Goal: Task Accomplishment & Management: Manage account settings

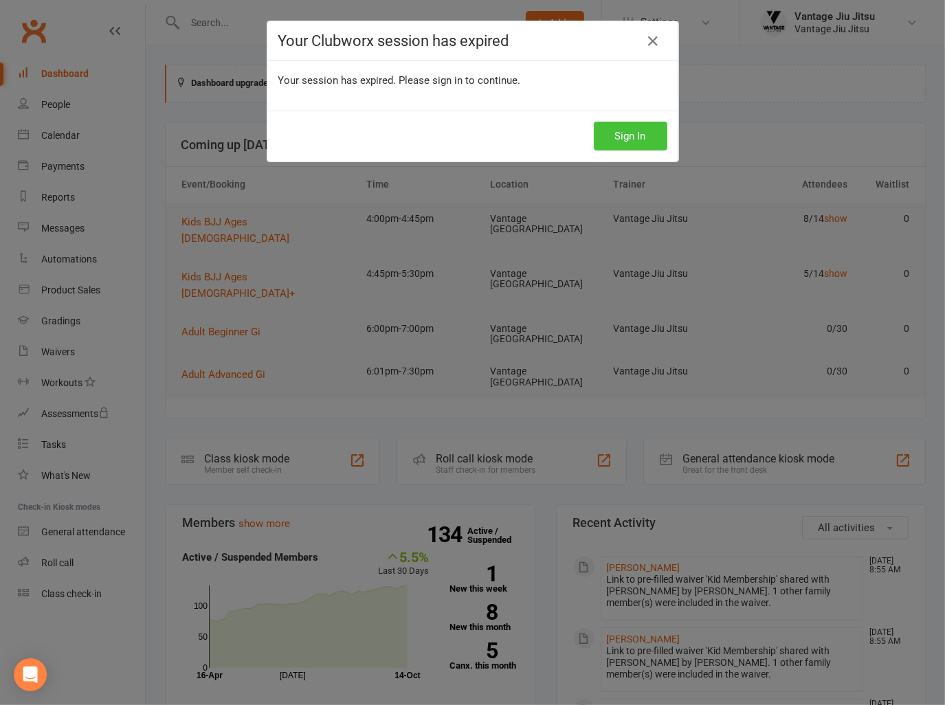
click at [623, 138] on button "Sign In" at bounding box center [631, 136] width 74 height 29
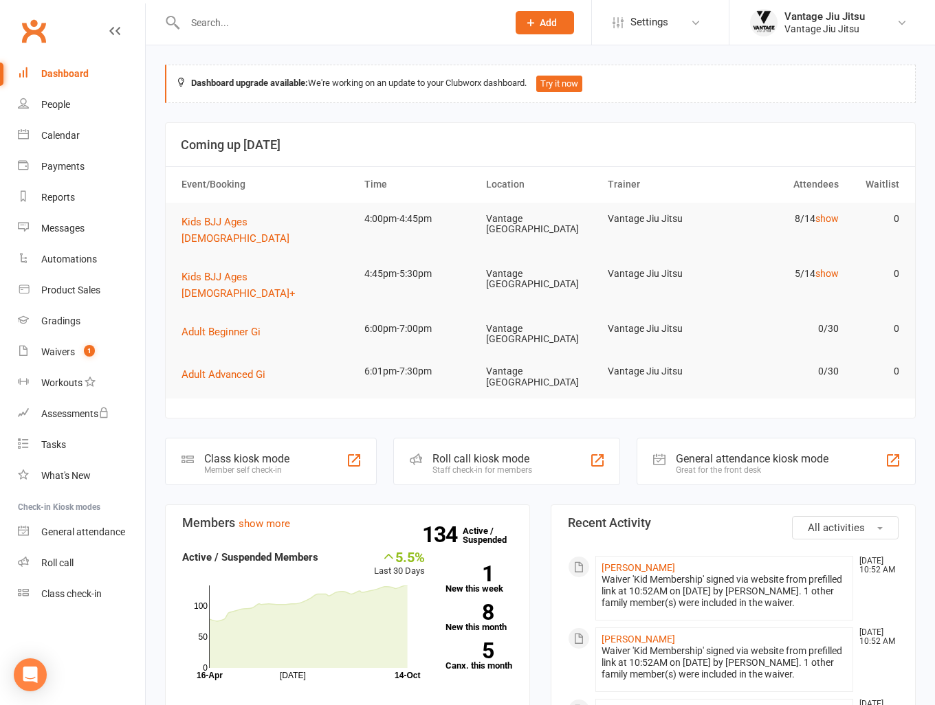
click at [414, 19] on input "text" at bounding box center [339, 22] width 317 height 19
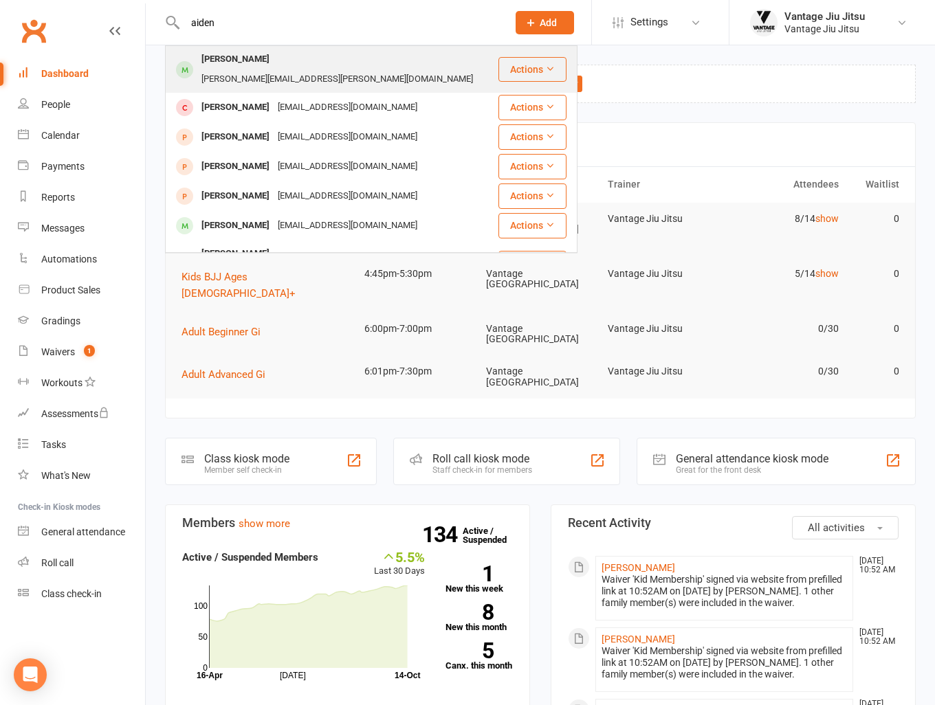
type input "aiden"
click at [245, 67] on div "Aiden Segal" at bounding box center [235, 59] width 76 height 20
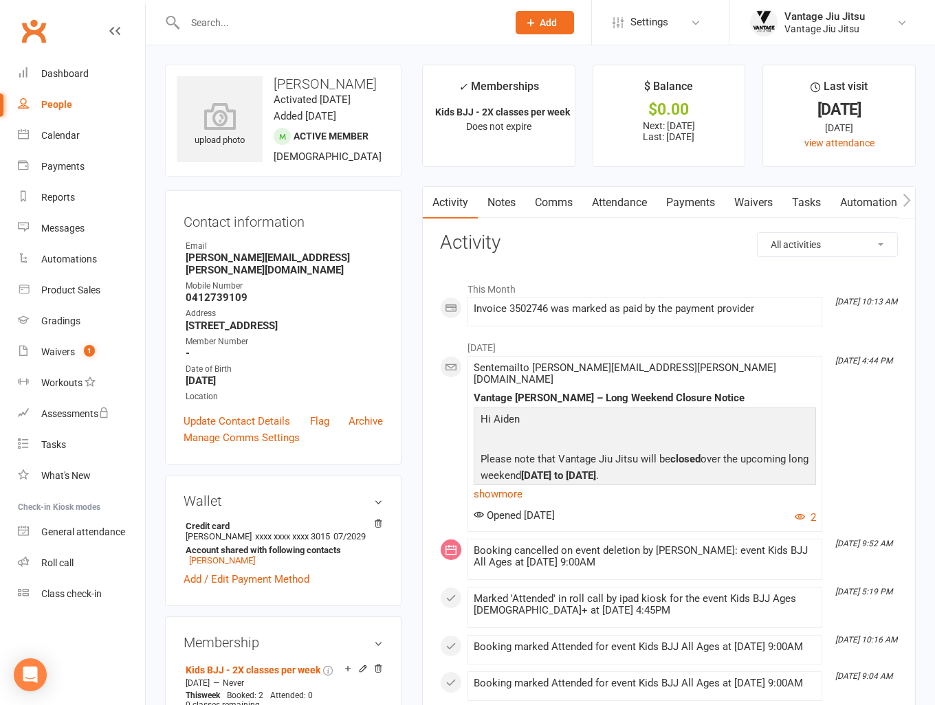
click at [693, 204] on link "Payments" at bounding box center [690, 203] width 68 height 32
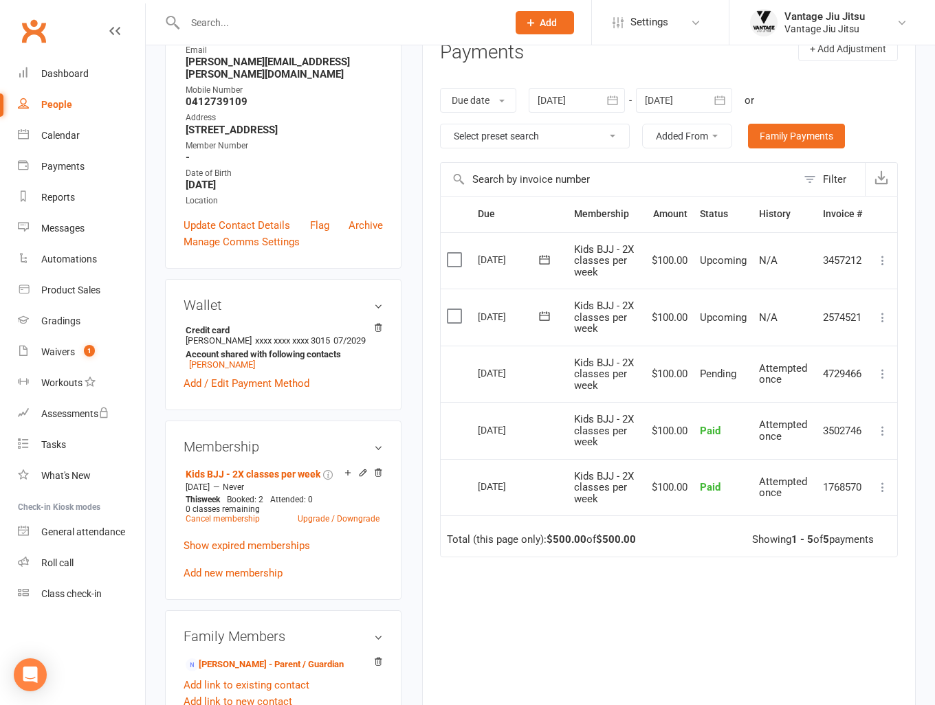
scroll to position [206, 0]
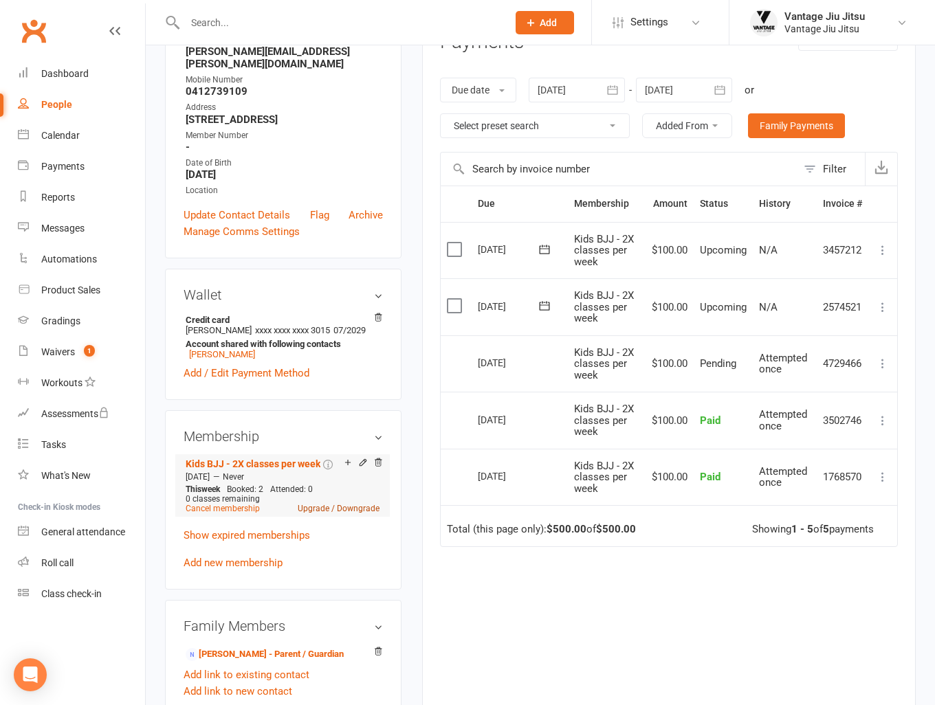
click at [331, 512] on link "Upgrade / Downgrade" at bounding box center [339, 509] width 82 height 10
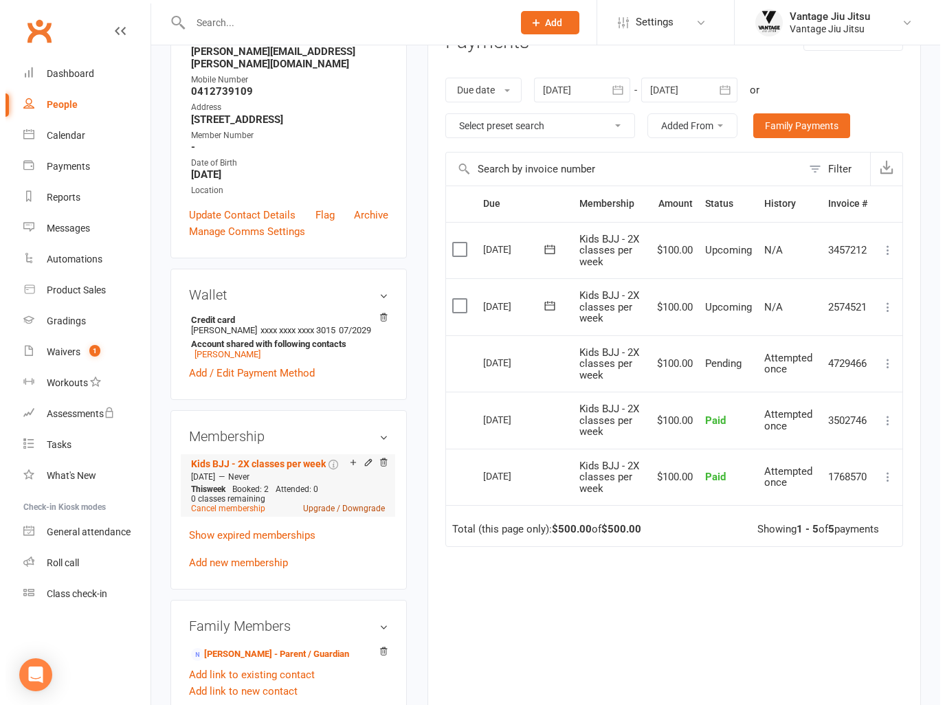
scroll to position [190, 0]
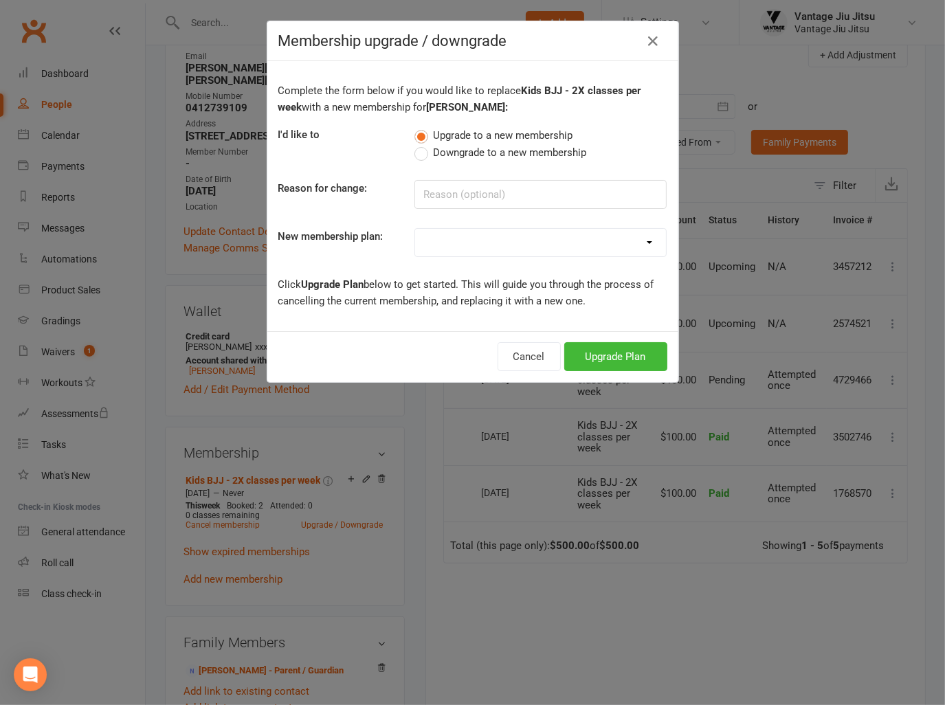
click at [417, 153] on label "Downgrade to a new membership" at bounding box center [500, 152] width 172 height 16
click at [417, 144] on input "Downgrade to a new membership" at bounding box center [418, 144] width 9 height 0
click at [460, 240] on select "Adult BJJ 10 Pack Adult BJJ Weekly Adult BJJ Quarterly Adult BJJ Semiannually A…" at bounding box center [540, 242] width 251 height 27
select select "5"
click at [415, 229] on select "Adult BJJ 10 Pack Adult BJJ Weekly Adult BJJ Quarterly Adult BJJ Semiannually A…" at bounding box center [540, 242] width 251 height 27
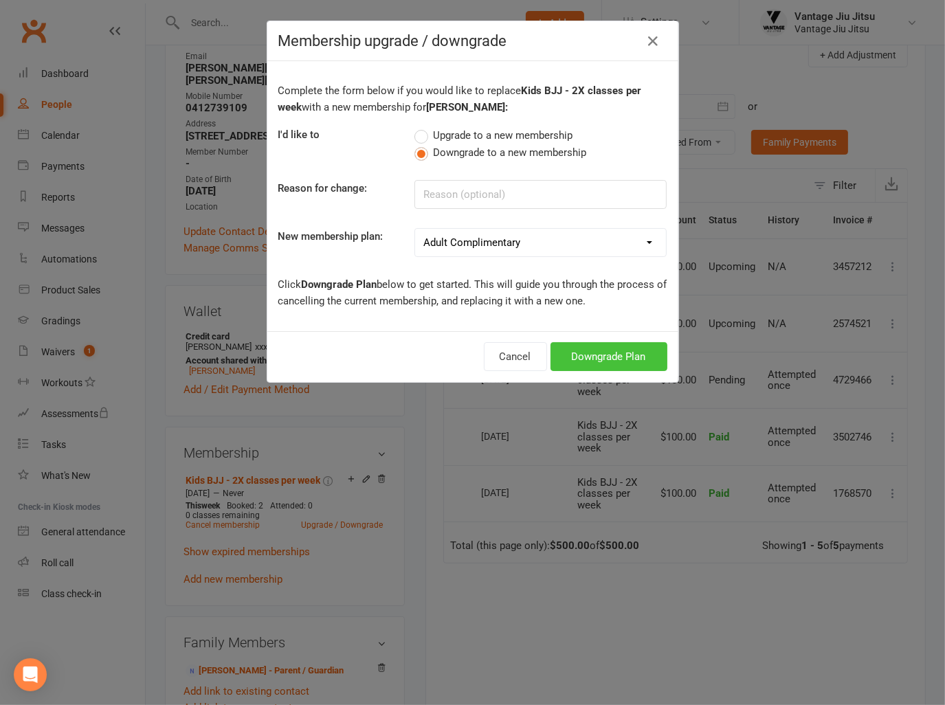
click at [610, 358] on button "Downgrade Plan" at bounding box center [609, 356] width 117 height 29
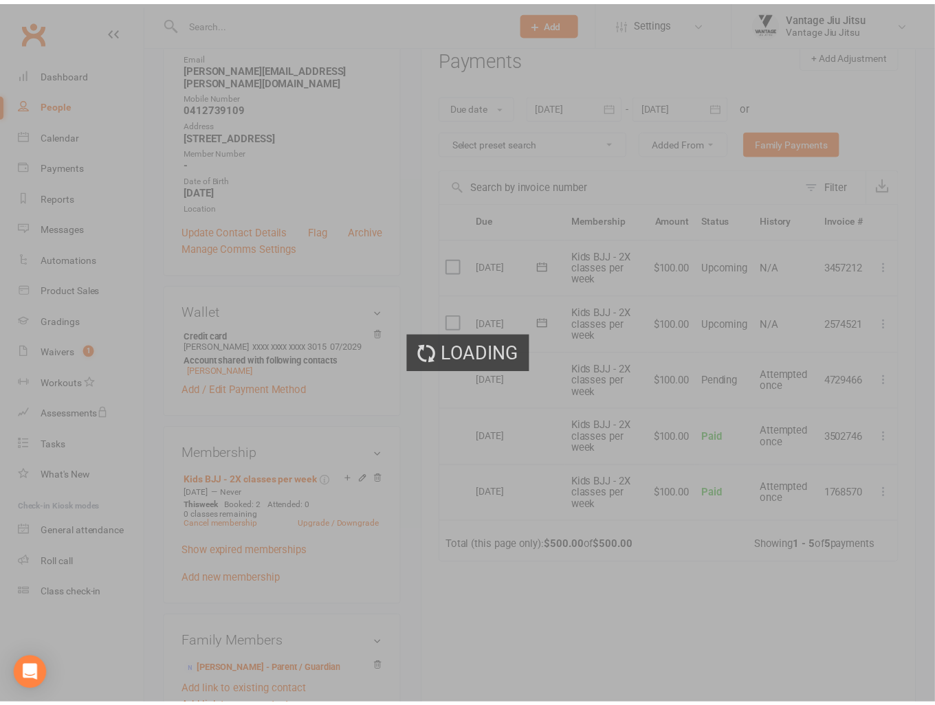
scroll to position [206, 0]
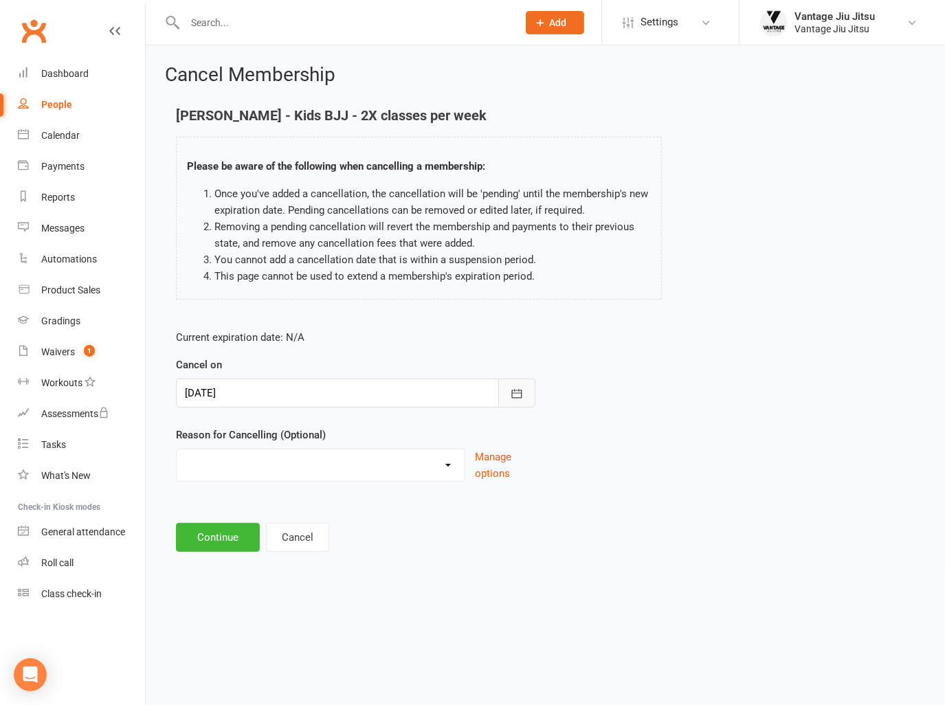
click at [516, 391] on icon "button" at bounding box center [517, 394] width 14 height 14
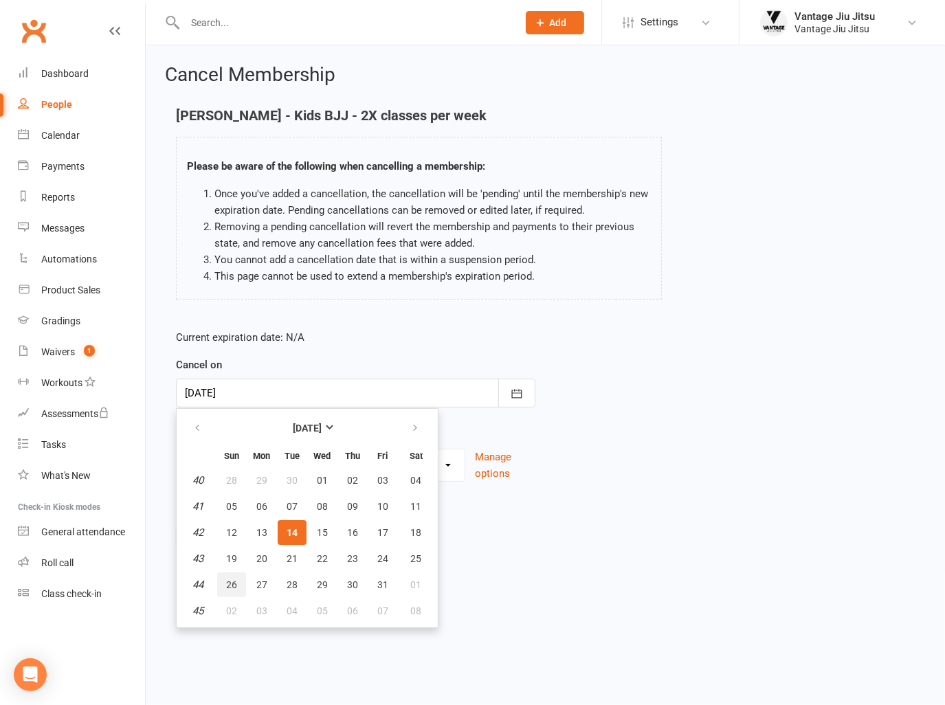
click at [228, 584] on span "26" at bounding box center [231, 584] width 11 height 11
type input "26 Oct 2025"
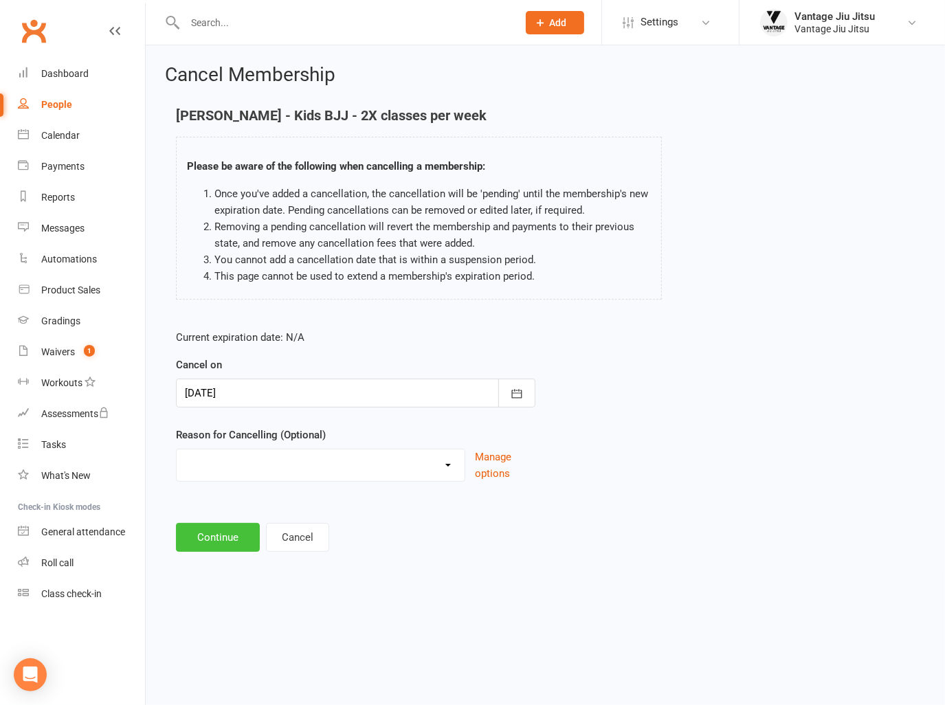
click at [221, 542] on button "Continue" at bounding box center [218, 537] width 84 height 29
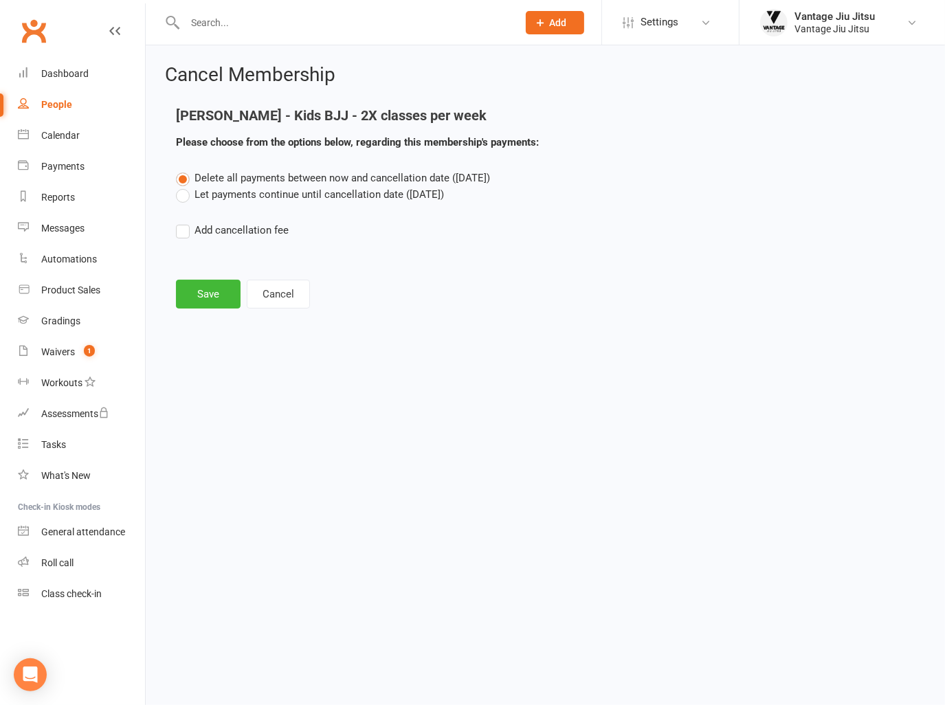
click at [180, 197] on label "Let payments continue until cancellation date (Oct 26, 2025)" at bounding box center [310, 194] width 268 height 16
click at [180, 186] on input "Let payments continue until cancellation date (Oct 26, 2025)" at bounding box center [180, 186] width 9 height 0
click at [219, 291] on button "Save" at bounding box center [208, 294] width 65 height 29
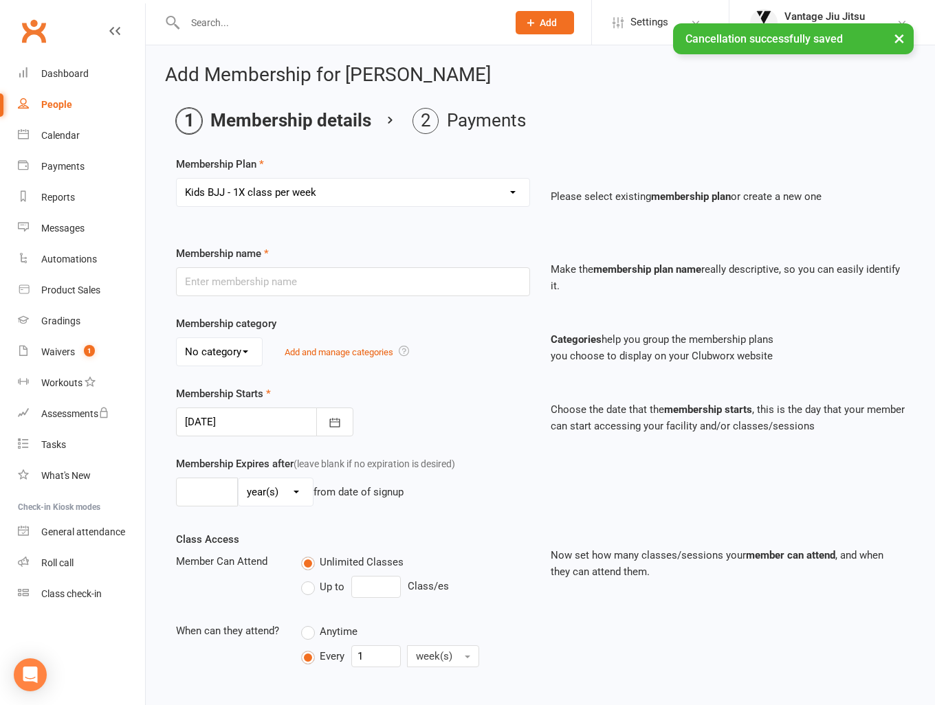
type input "Kids BJJ - 1X class per week"
type input "0"
type input "1"
click at [336, 429] on button "button" at bounding box center [334, 422] width 37 height 29
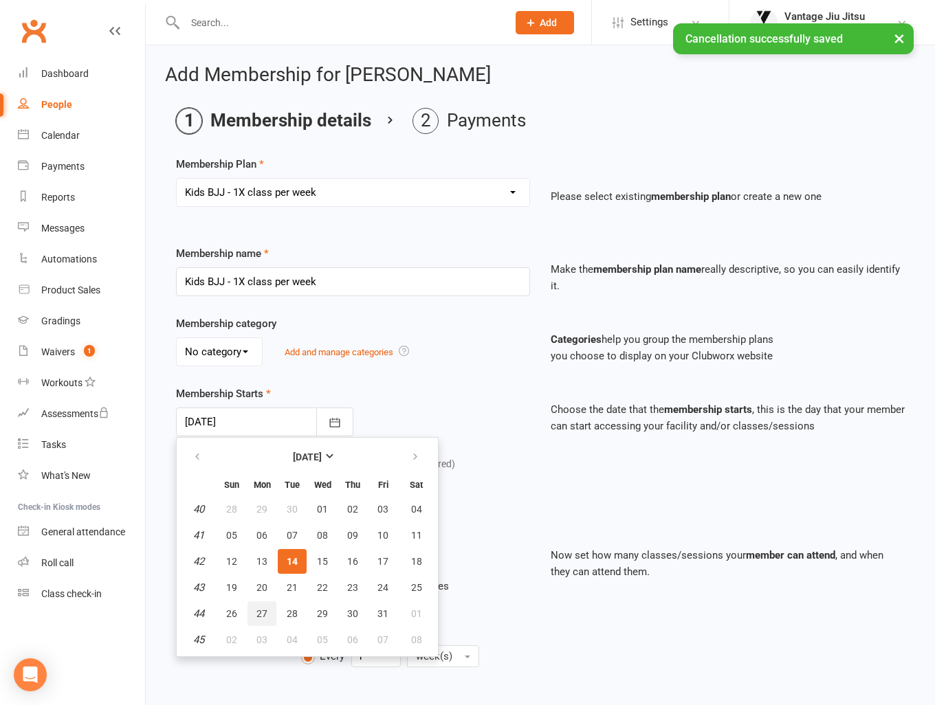
click at [258, 608] on span "27" at bounding box center [261, 613] width 11 height 11
type input "27 Oct 2025"
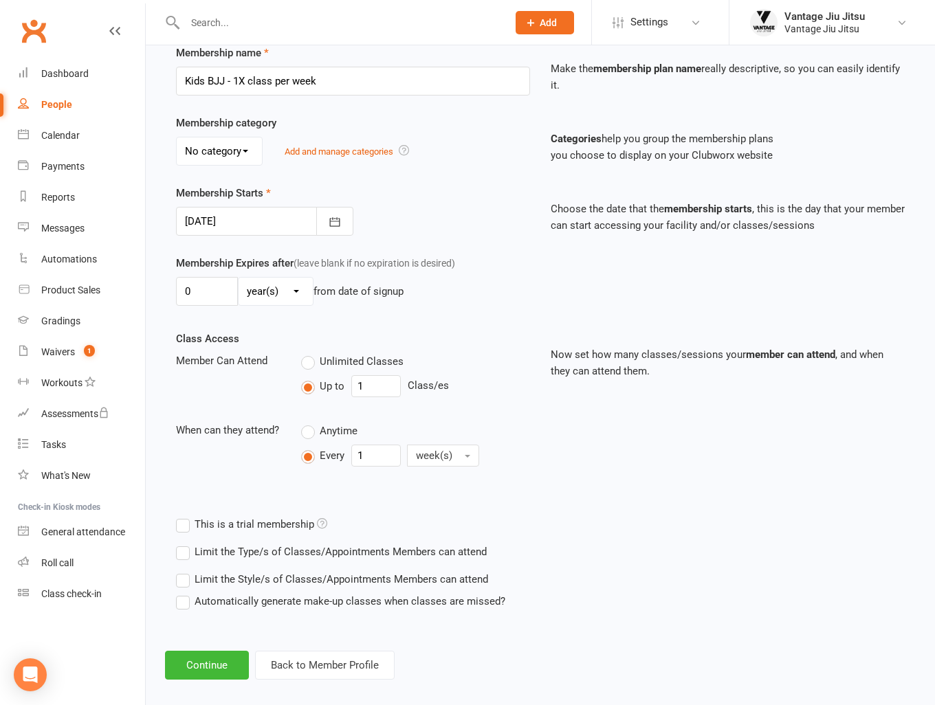
scroll to position [212, 0]
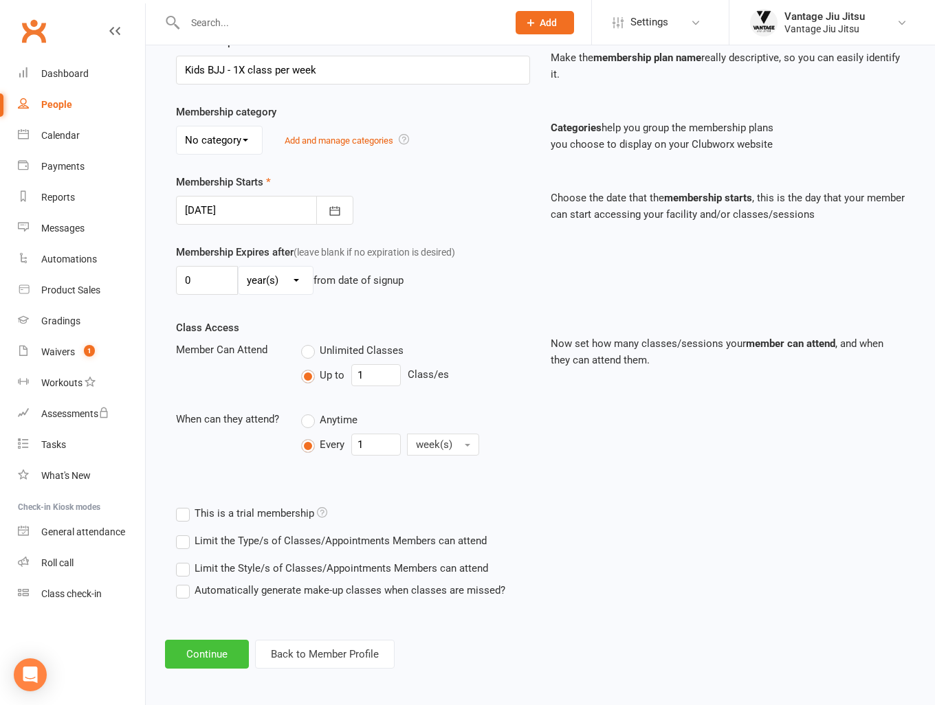
click at [217, 655] on button "Continue" at bounding box center [207, 654] width 84 height 29
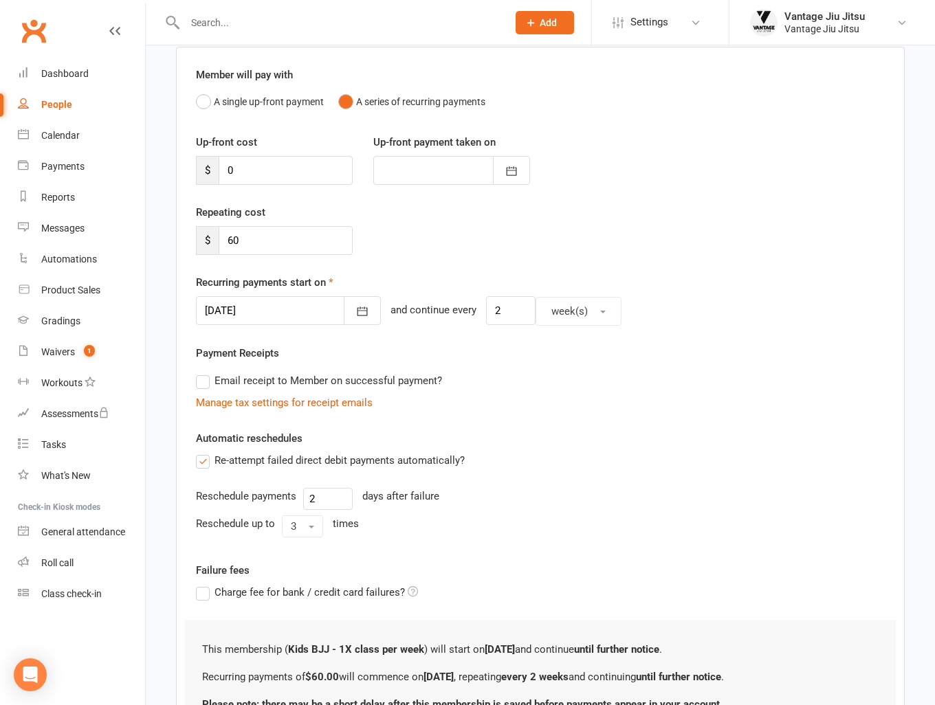
scroll to position [237, 0]
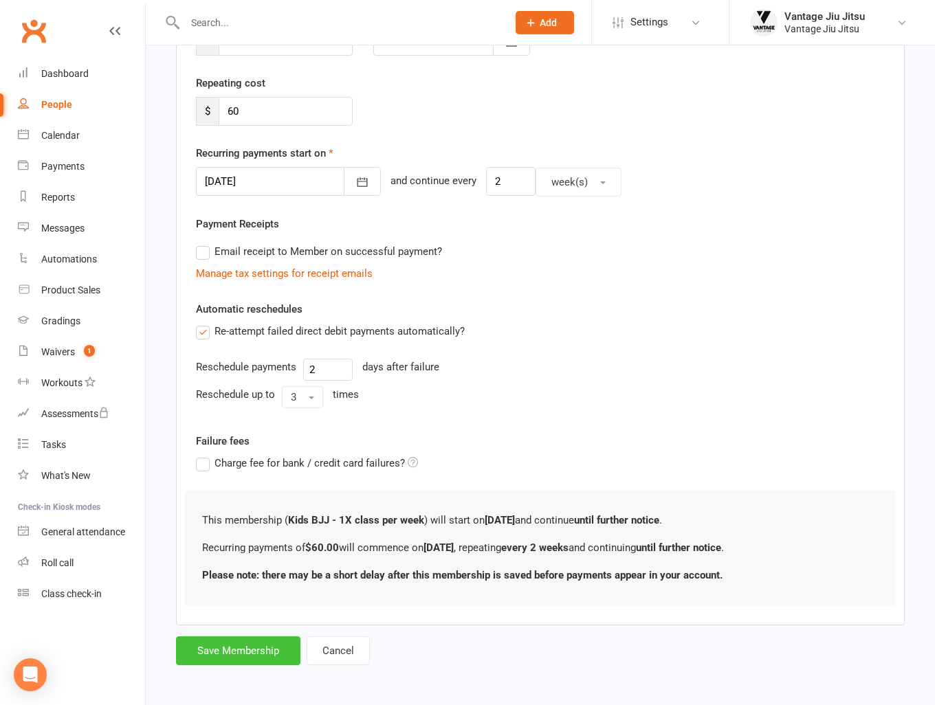
click at [267, 650] on button "Save Membership" at bounding box center [238, 650] width 124 height 29
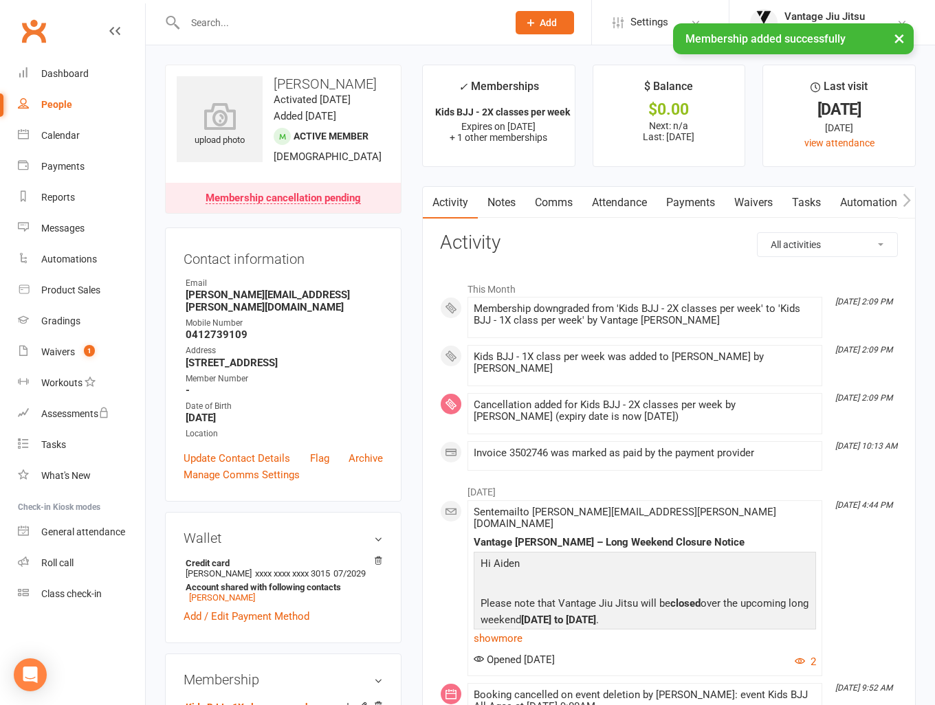
click at [617, 208] on link "Attendance" at bounding box center [619, 203] width 74 height 32
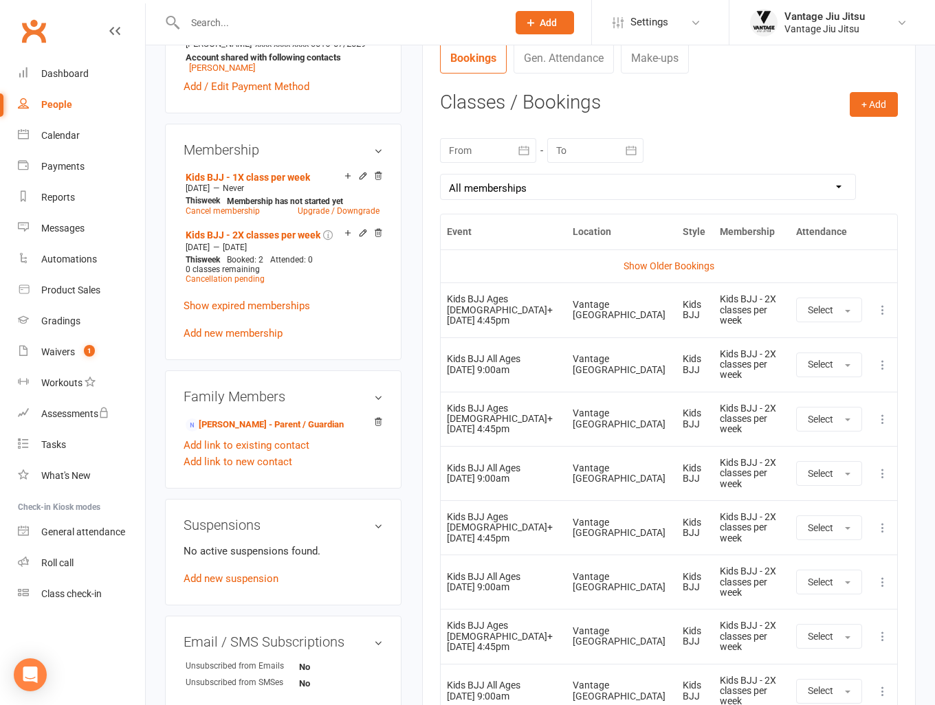
scroll to position [619, 0]
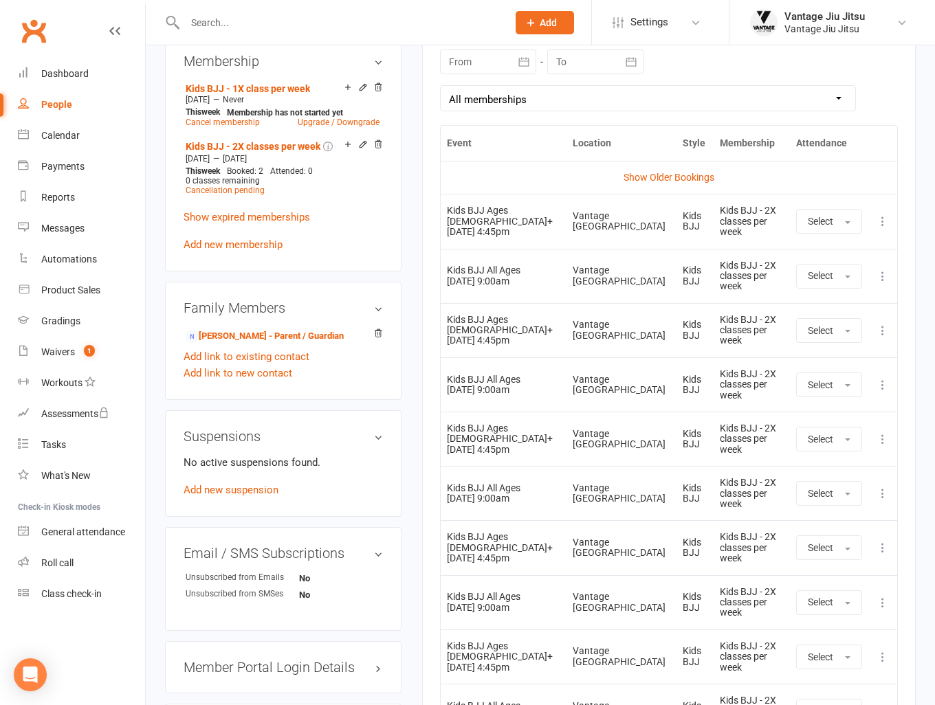
click at [882, 500] on icon at bounding box center [883, 494] width 14 height 14
click at [839, 589] on link "Remove booking" at bounding box center [822, 575] width 136 height 27
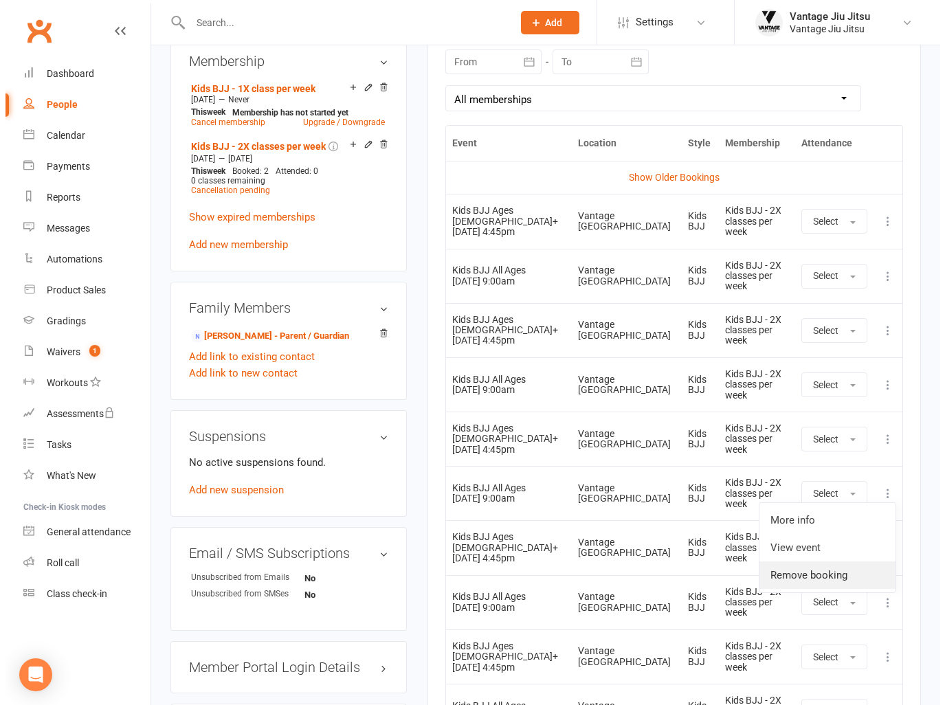
scroll to position [602, 0]
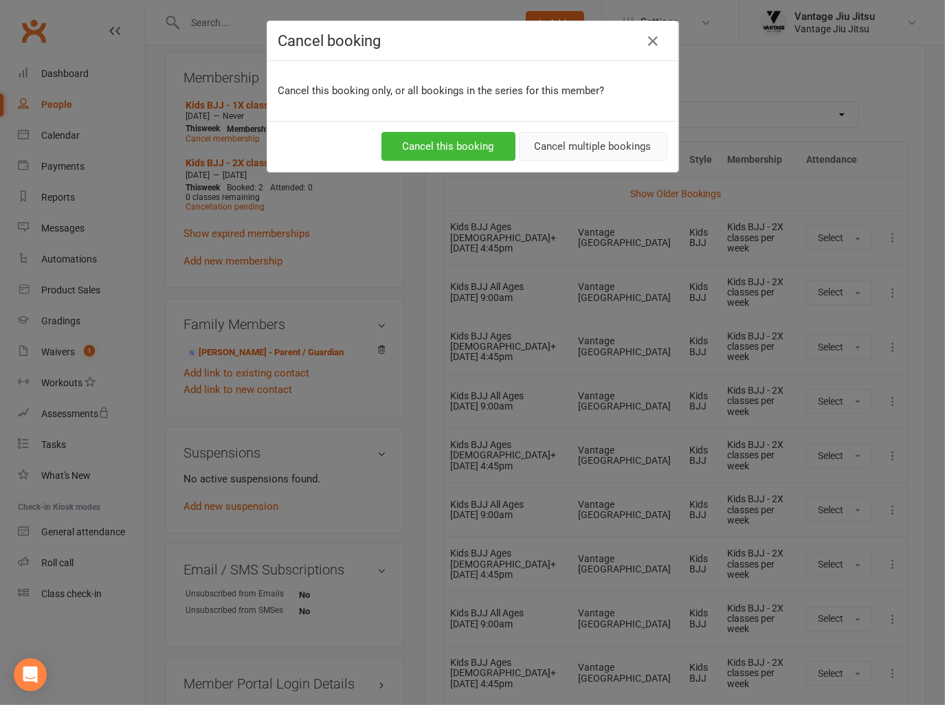
click at [577, 144] on button "Cancel multiple bookings" at bounding box center [593, 146] width 148 height 29
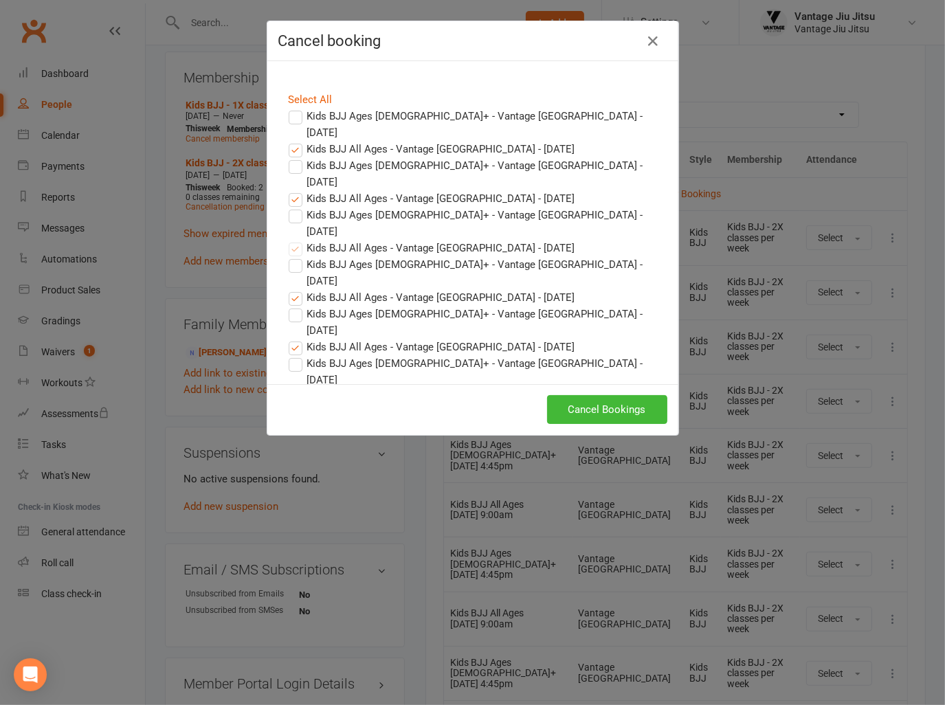
click at [289, 190] on label "Kids BJJ All Ages - Vantage Bondi Junction - Oct 25, 2025" at bounding box center [432, 198] width 287 height 16
click at [287, 190] on input "Kids BJJ All Ages - Vantage Bondi Junction - Oct 25, 2025" at bounding box center [282, 190] width 9 height 0
click at [290, 141] on label "Kids BJJ All Ages - Vantage Bondi Junction - Oct 18, 2025" at bounding box center [432, 149] width 287 height 16
click at [287, 141] on input "Kids BJJ All Ages - Vantage Bondi Junction - Oct 18, 2025" at bounding box center [282, 141] width 9 height 0
click at [605, 409] on button "Cancel Bookings" at bounding box center [607, 409] width 120 height 29
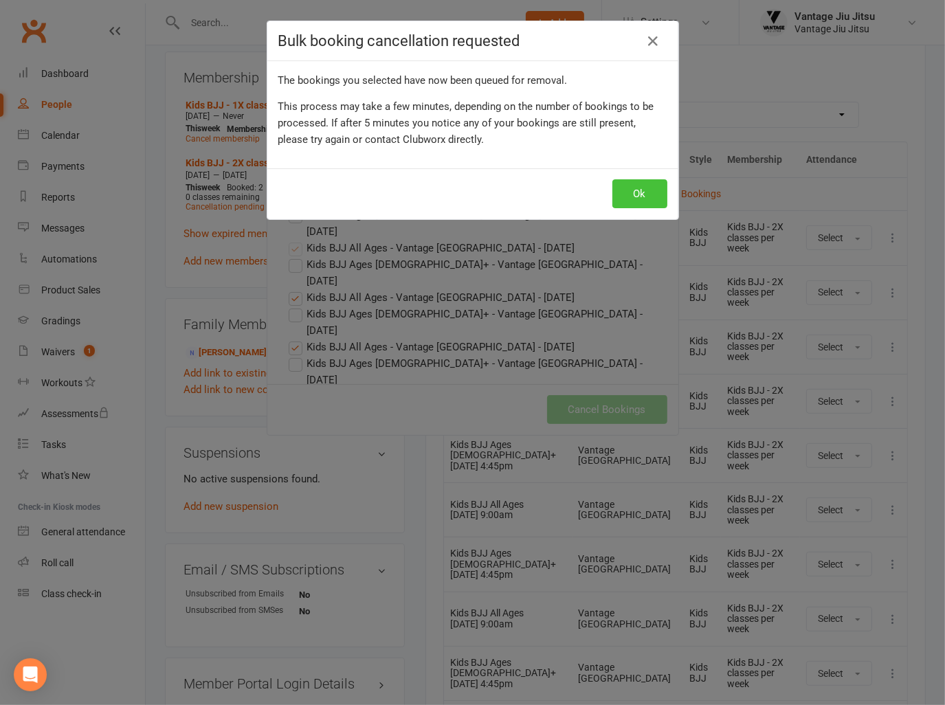
click at [641, 193] on button "Ok" at bounding box center [639, 193] width 55 height 29
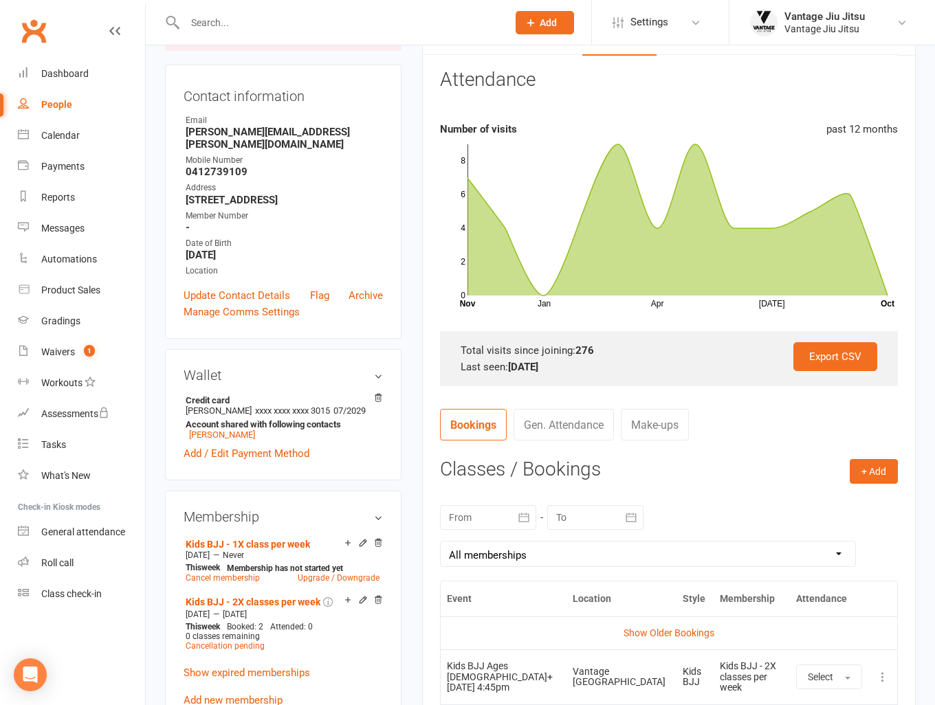
scroll to position [137, 0]
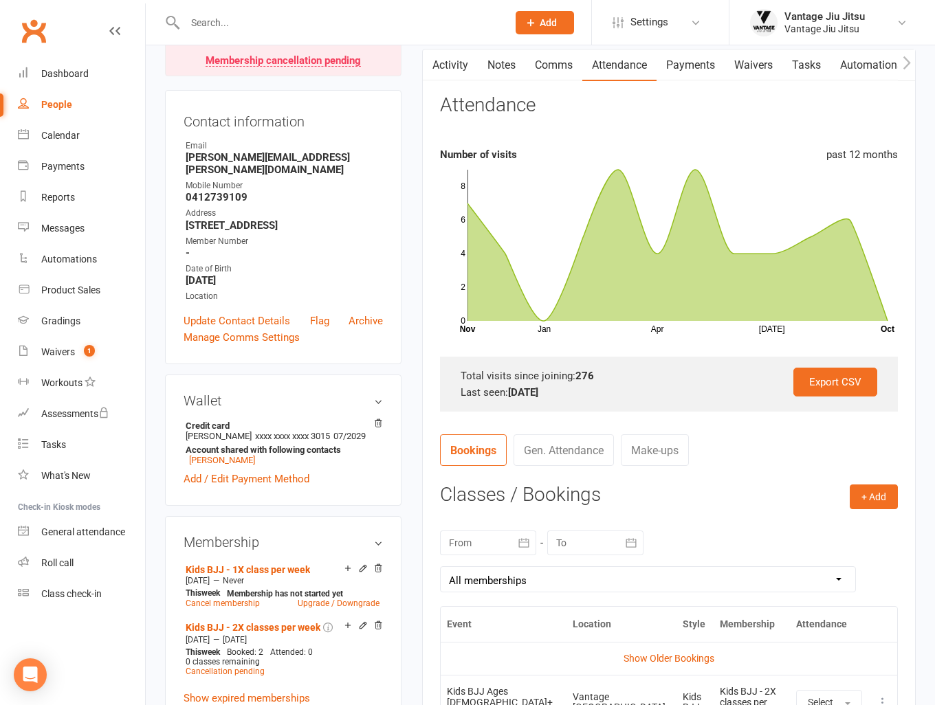
click at [698, 65] on link "Payments" at bounding box center [690, 65] width 68 height 32
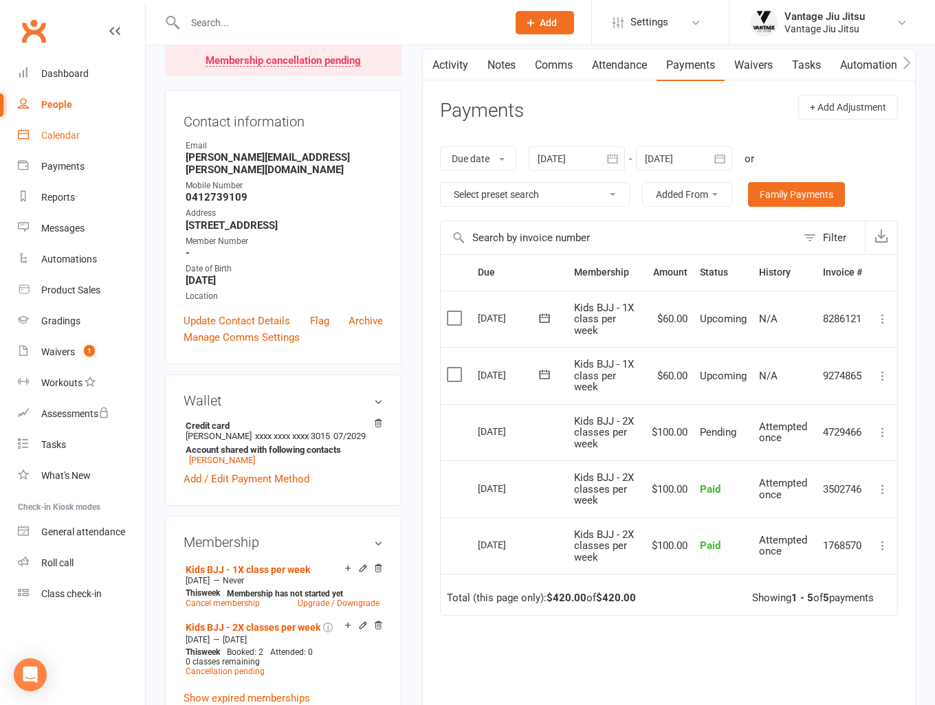
click at [65, 139] on div "Calendar" at bounding box center [60, 135] width 38 height 11
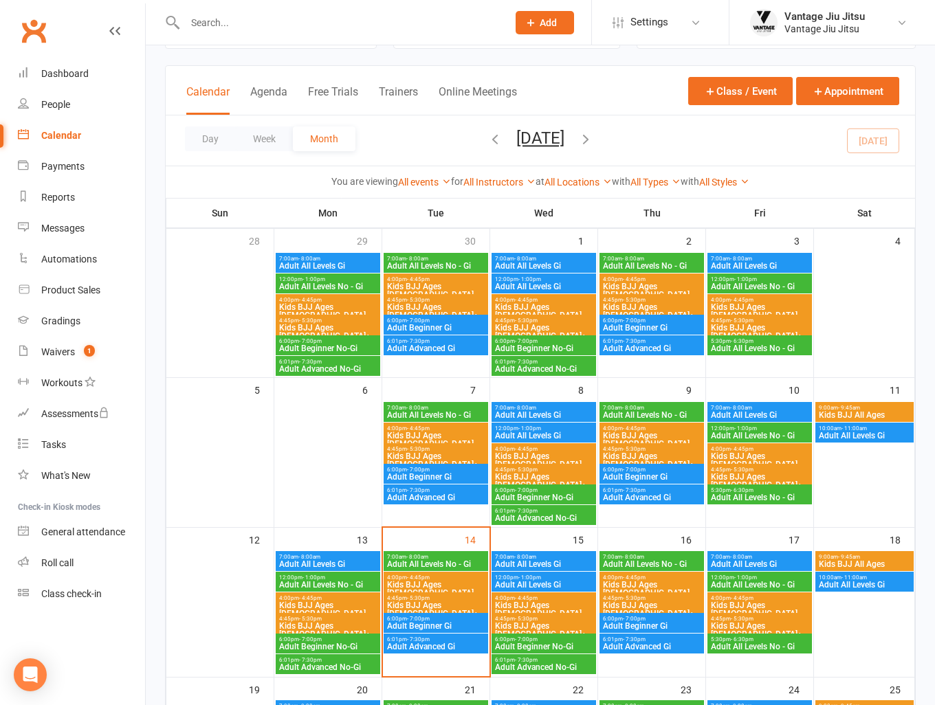
scroll to position [69, 0]
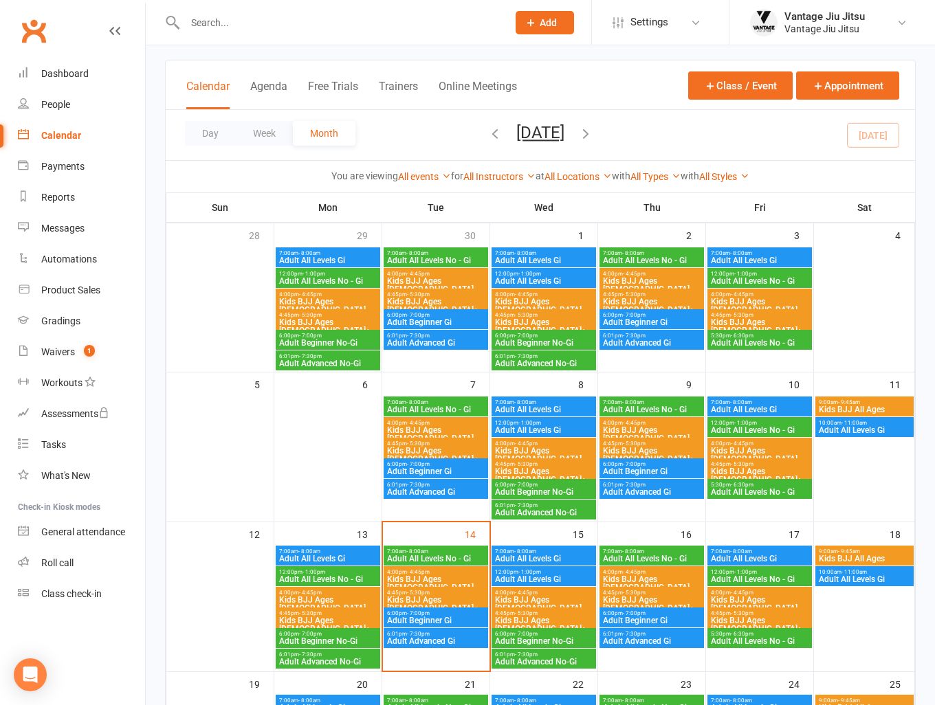
click at [527, 612] on span "- 5:30pm" at bounding box center [526, 613] width 23 height 6
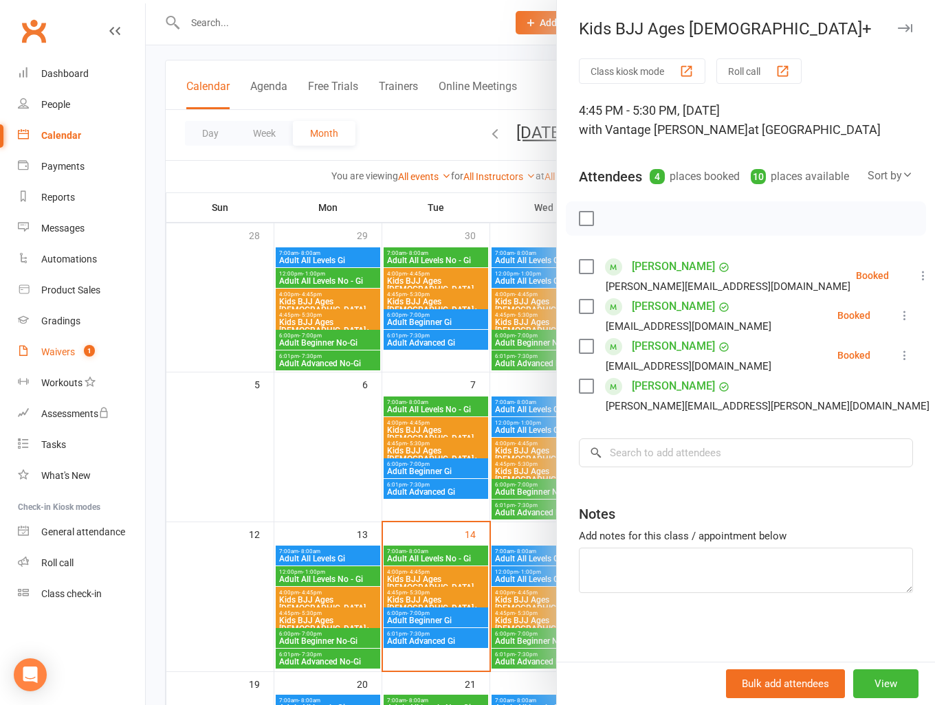
click at [82, 348] on count-badge "1" at bounding box center [86, 351] width 18 height 11
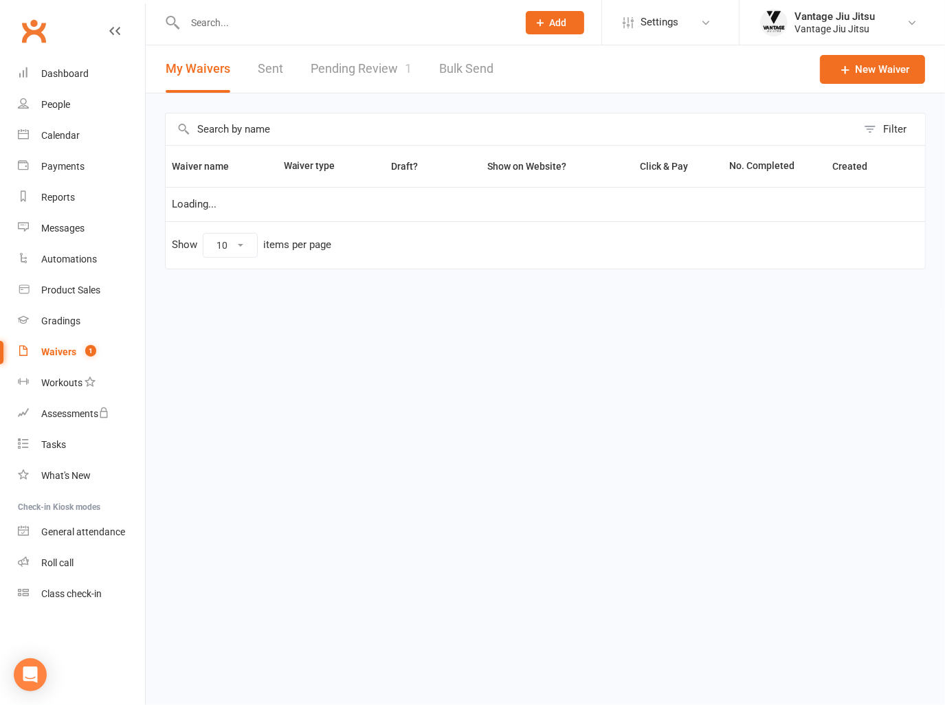
click at [366, 69] on link "Pending Review 1" at bounding box center [361, 68] width 101 height 47
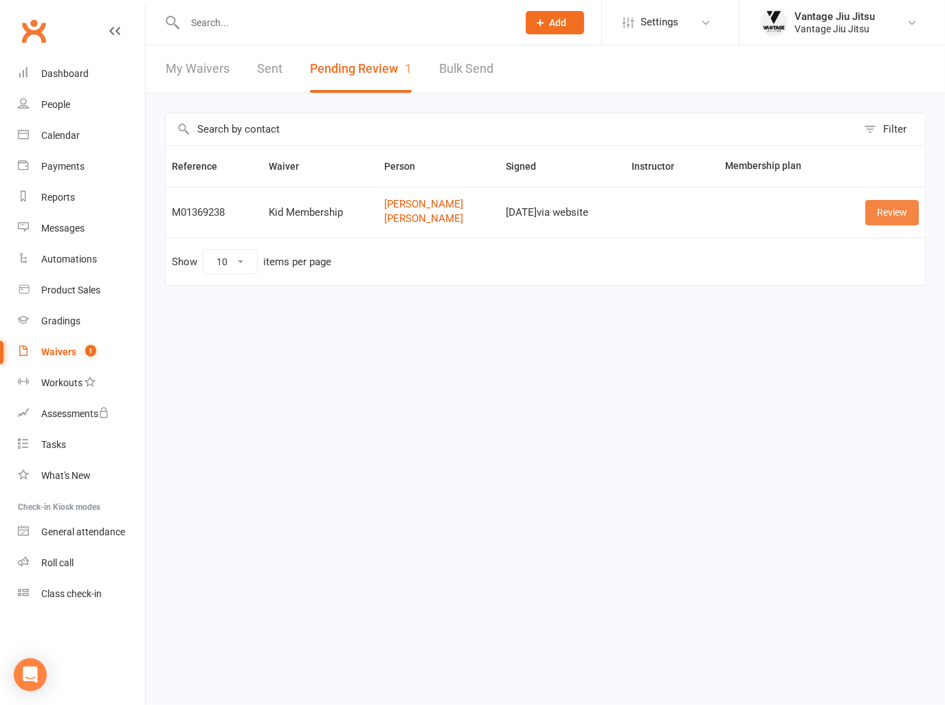
click at [880, 208] on link "Review" at bounding box center [892, 212] width 54 height 25
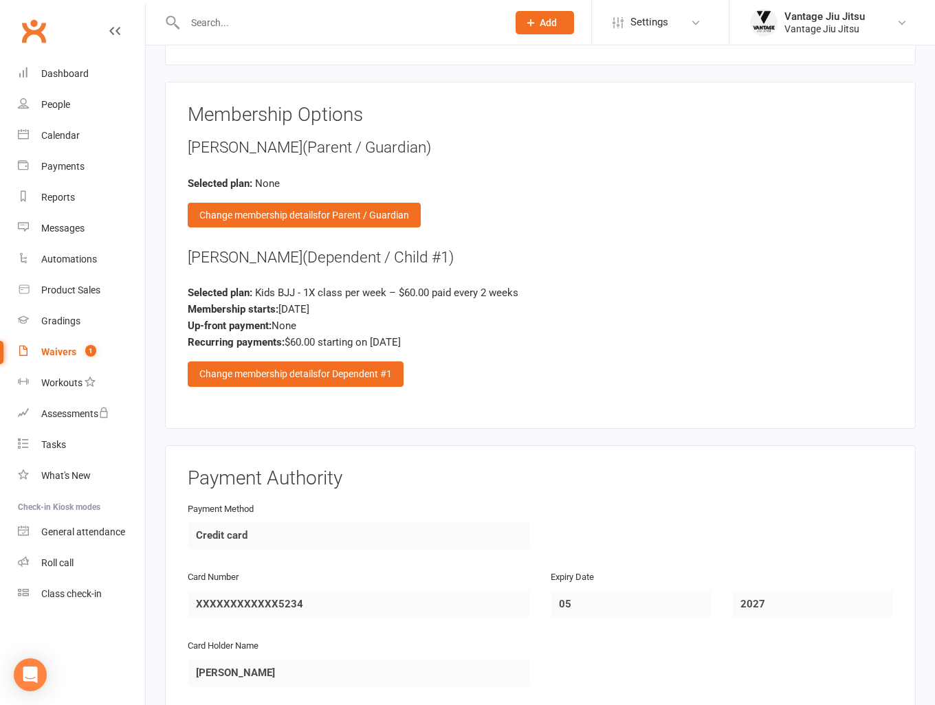
scroll to position [2885, 0]
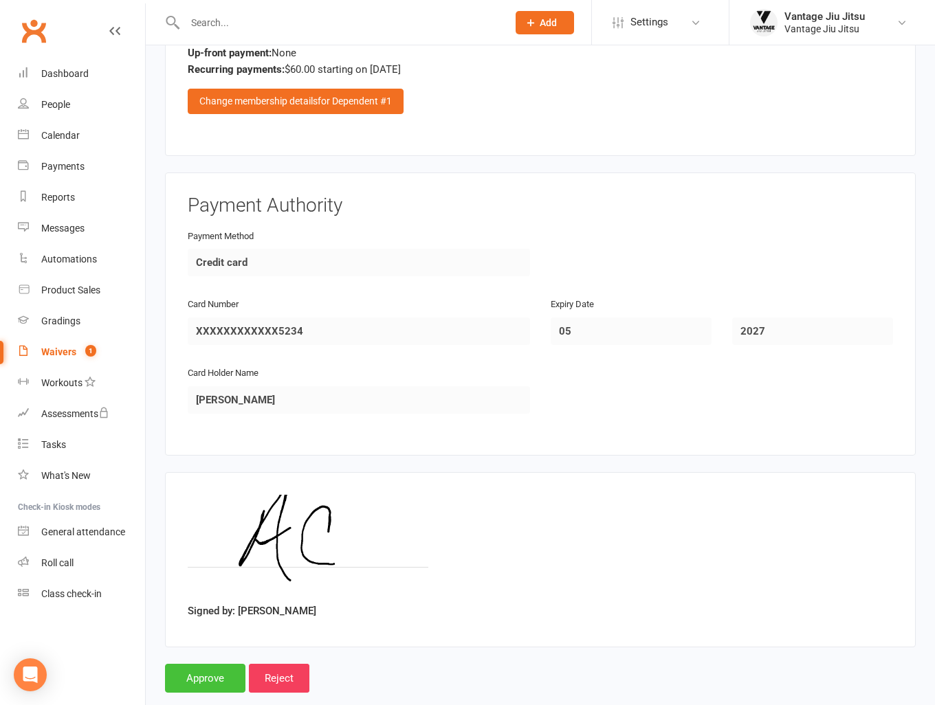
click at [191, 664] on input "Approve" at bounding box center [205, 678] width 80 height 29
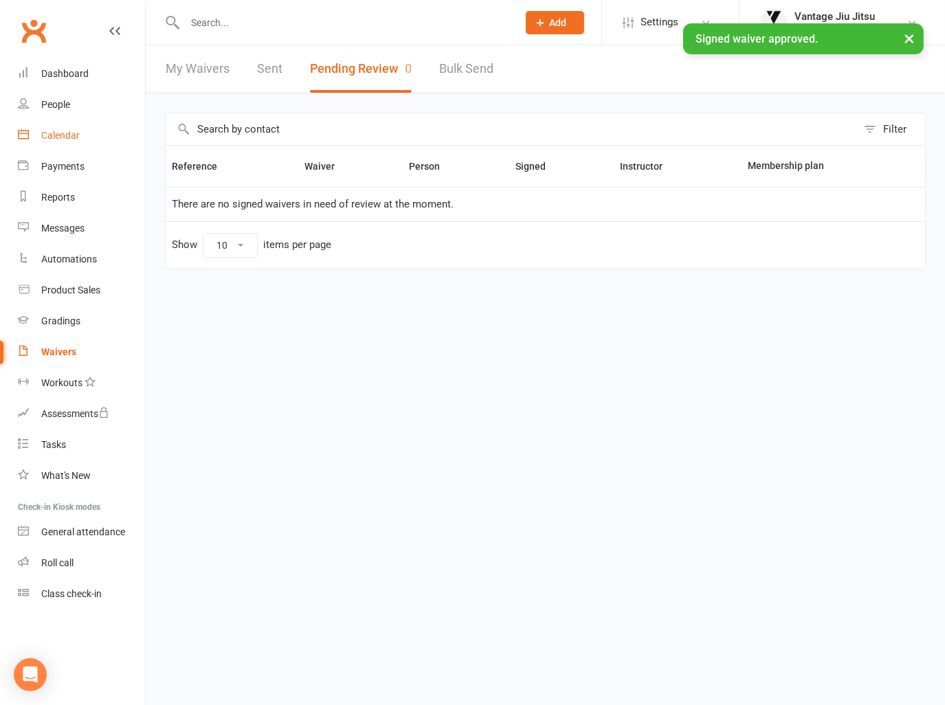
click at [57, 141] on div "Calendar" at bounding box center [60, 135] width 38 height 11
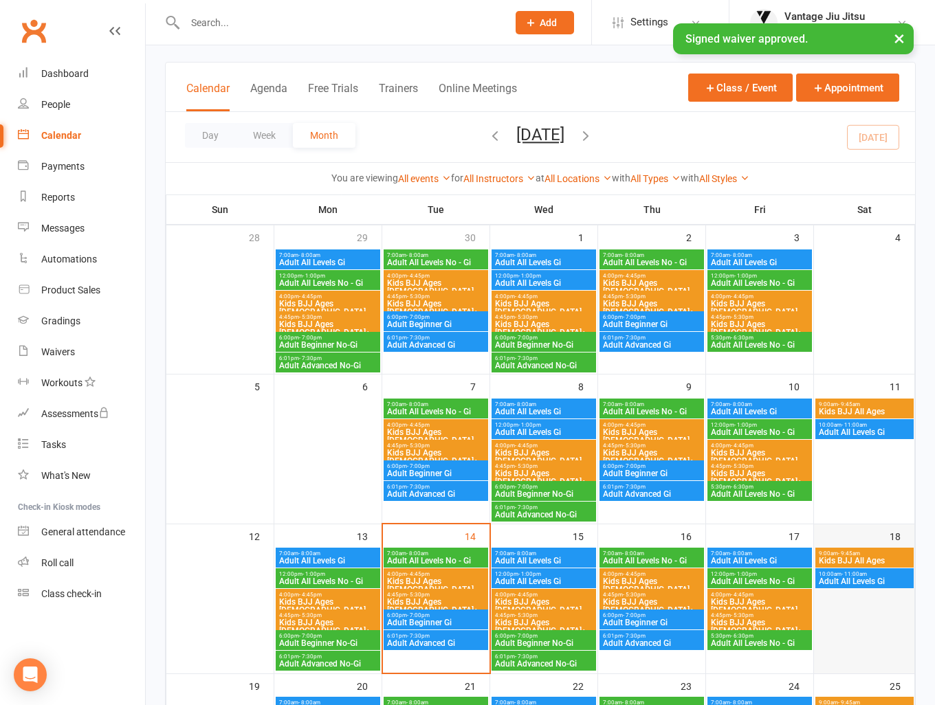
scroll to position [69, 0]
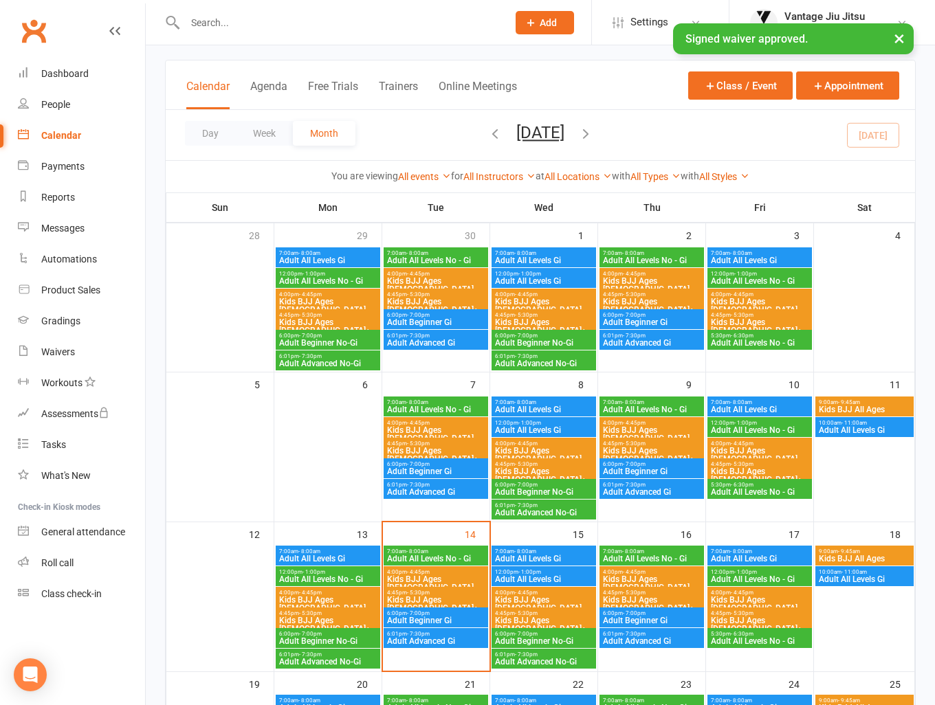
click at [906, 556] on span "Kids BJJ All Ages" at bounding box center [864, 559] width 93 height 8
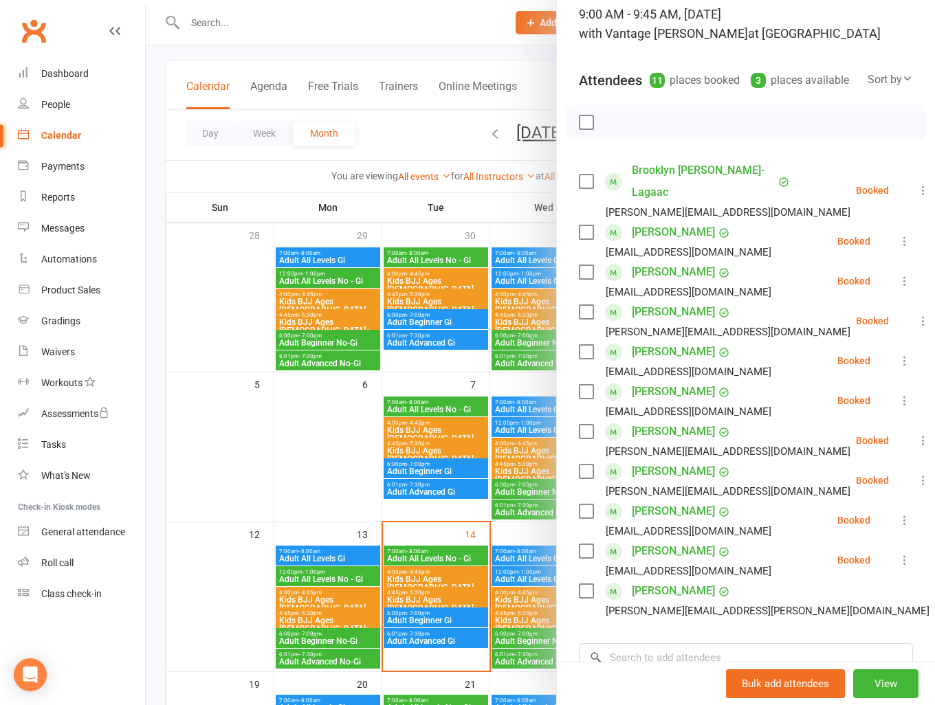
scroll to position [275, 0]
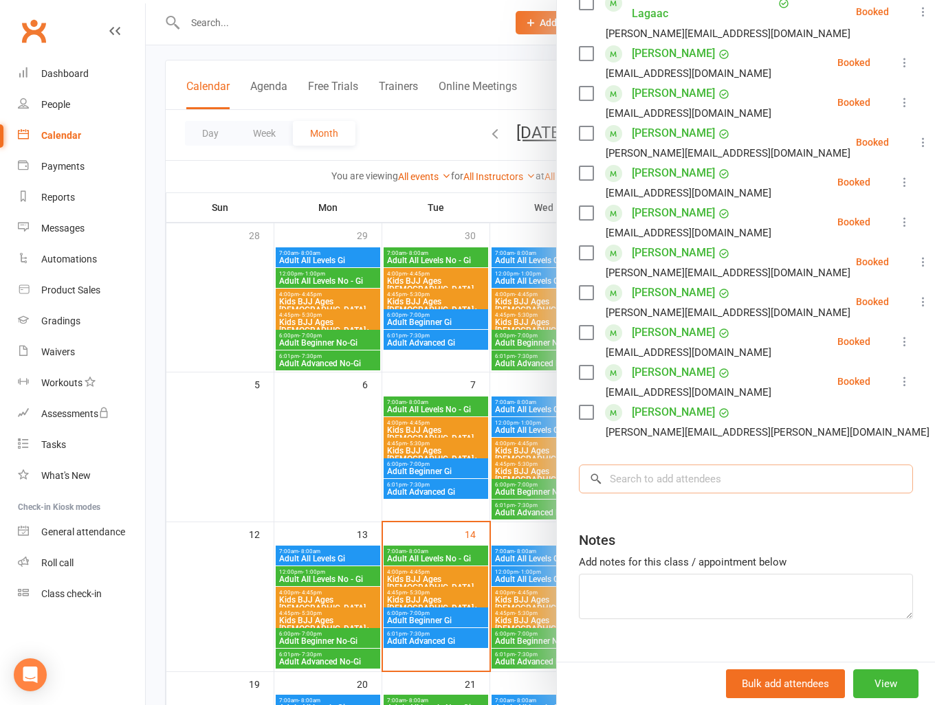
click at [698, 475] on input "search" at bounding box center [746, 479] width 334 height 29
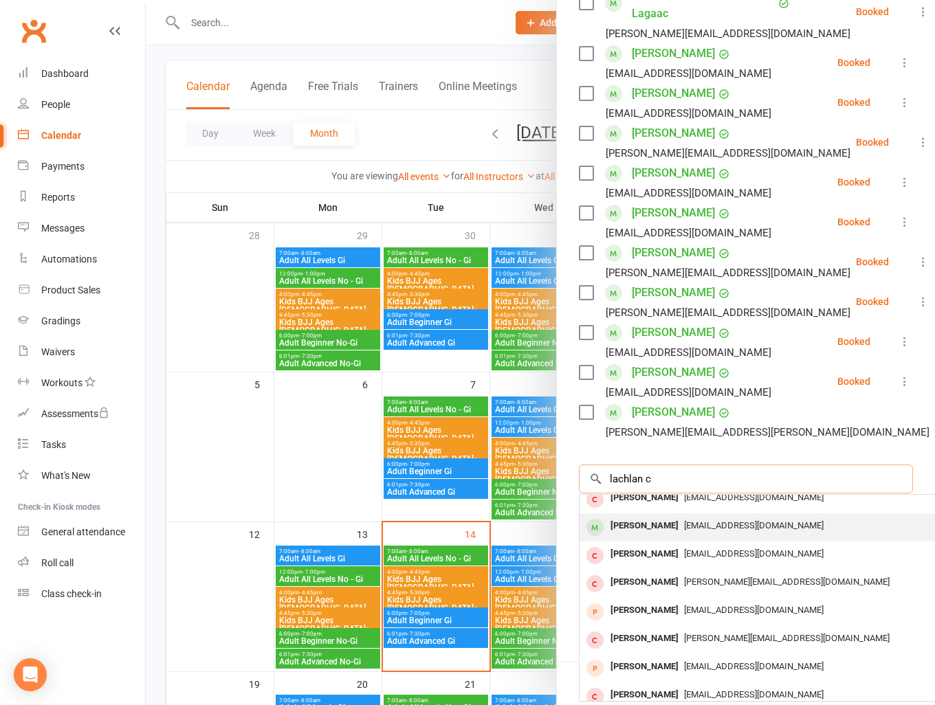
scroll to position [75, 0]
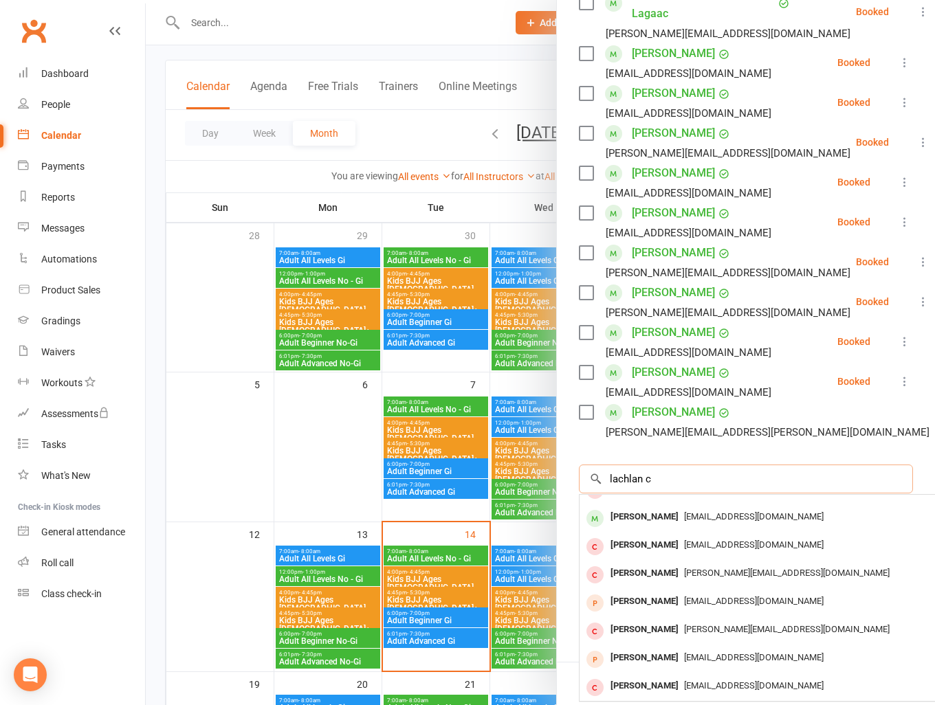
type input "lachlan c"
click at [25, 39] on link "Clubworx" at bounding box center [33, 31] width 34 height 34
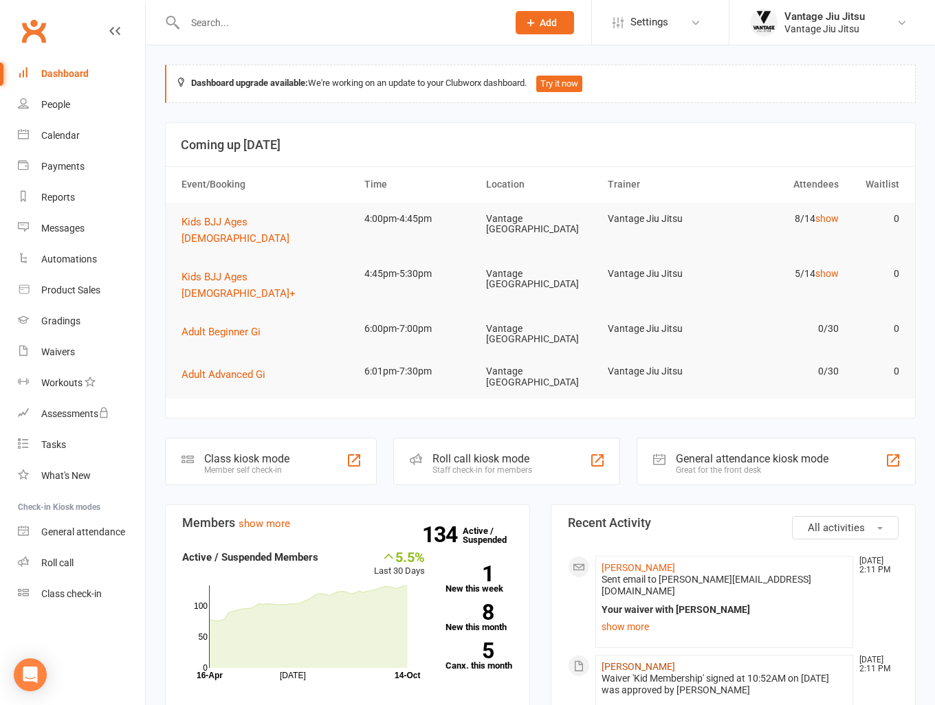
click at [634, 661] on link "[PERSON_NAME]" at bounding box center [638, 666] width 74 height 11
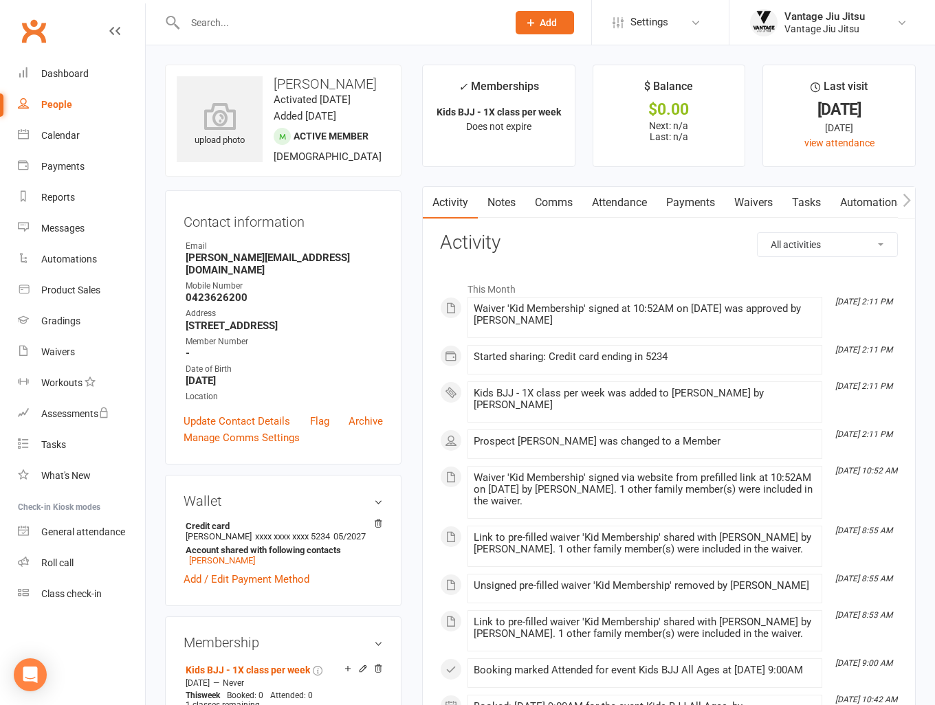
click at [537, 199] on link "Comms" at bounding box center [553, 203] width 57 height 32
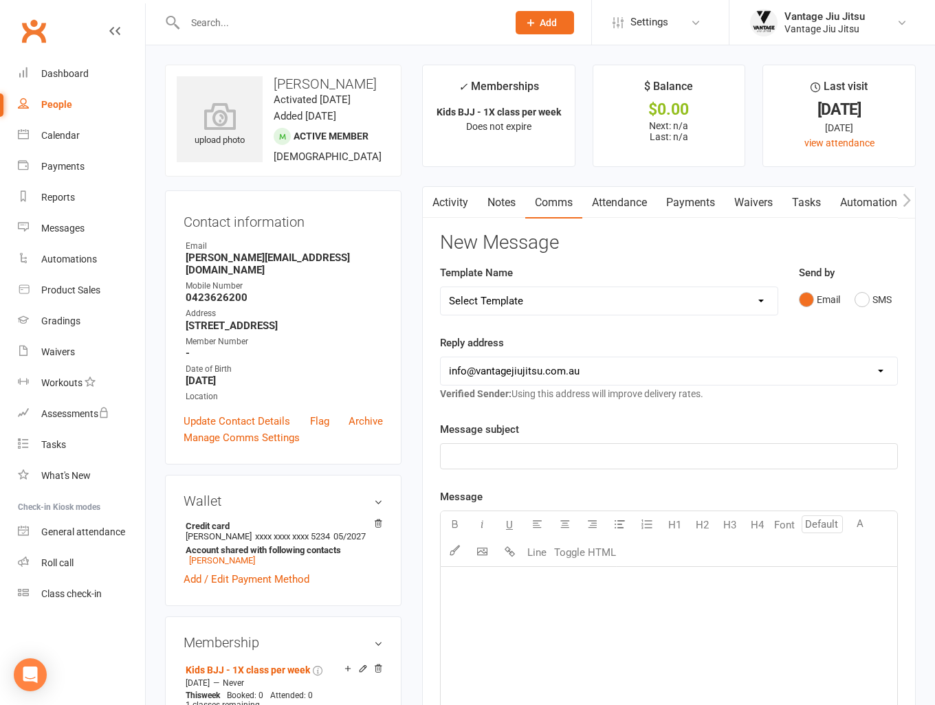
click at [641, 298] on select "Select Template [Email] Adult 14 day follow up [Email] Adult 7 day follow up [E…" at bounding box center [609, 300] width 337 height 27
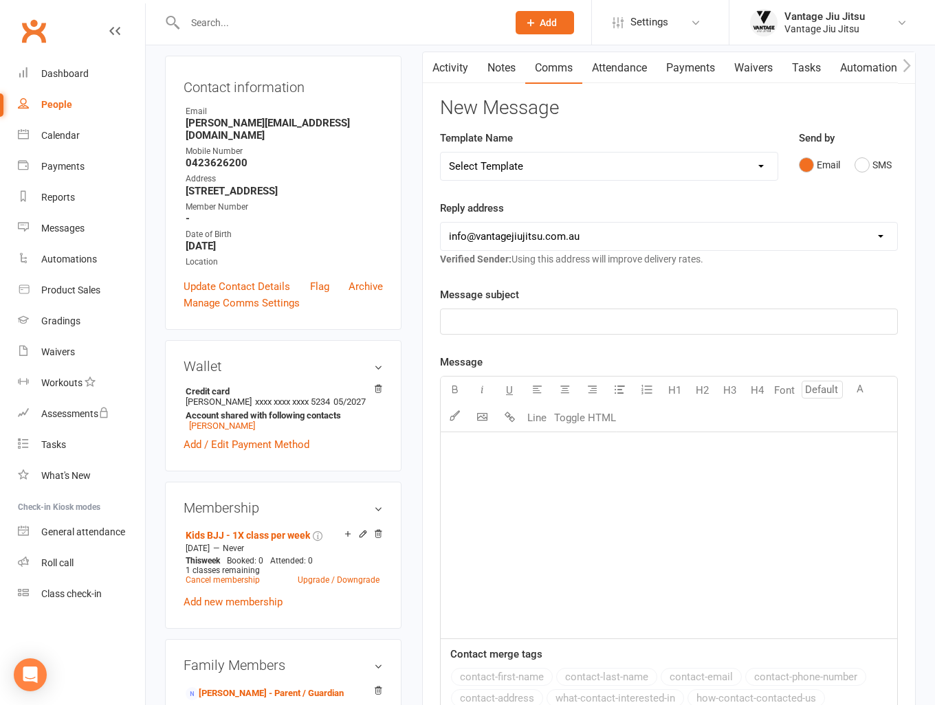
scroll to position [137, 0]
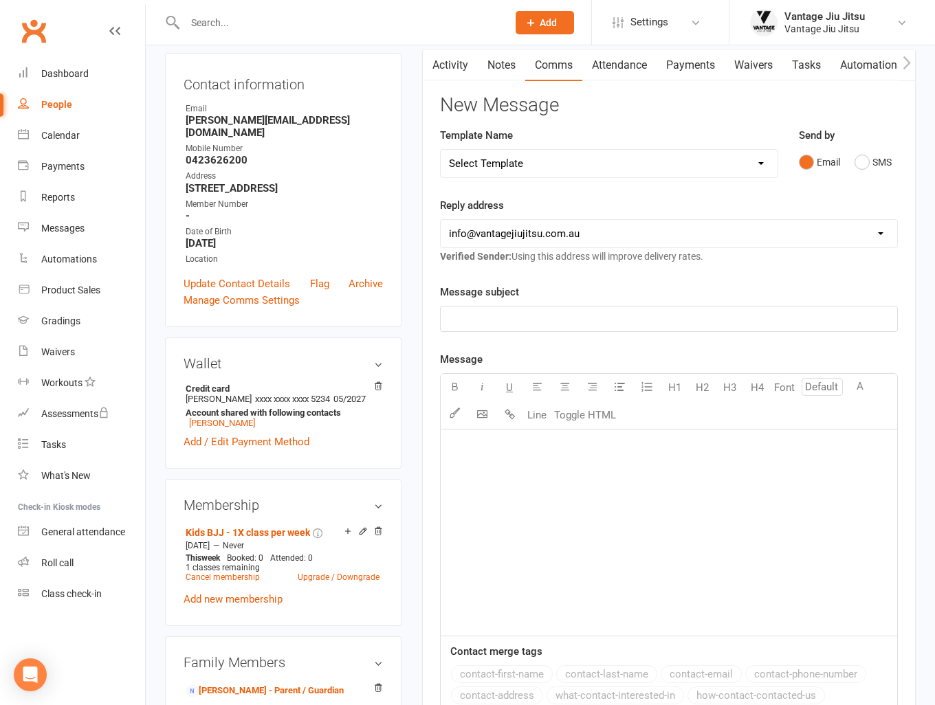
click at [536, 177] on div "Template Name Select Template [Email] Adult 14 day follow up [Email] Adult 7 da…" at bounding box center [609, 162] width 359 height 70
click at [552, 171] on select "Select Template [Email] Adult 14 day follow up [Email] Adult 7 day follow up [E…" at bounding box center [609, 163] width 337 height 27
select select "16"
click at [441, 150] on select "Select Template [Email] Adult 14 day follow up [Email] Adult 7 day follow up [E…" at bounding box center [609, 163] width 337 height 27
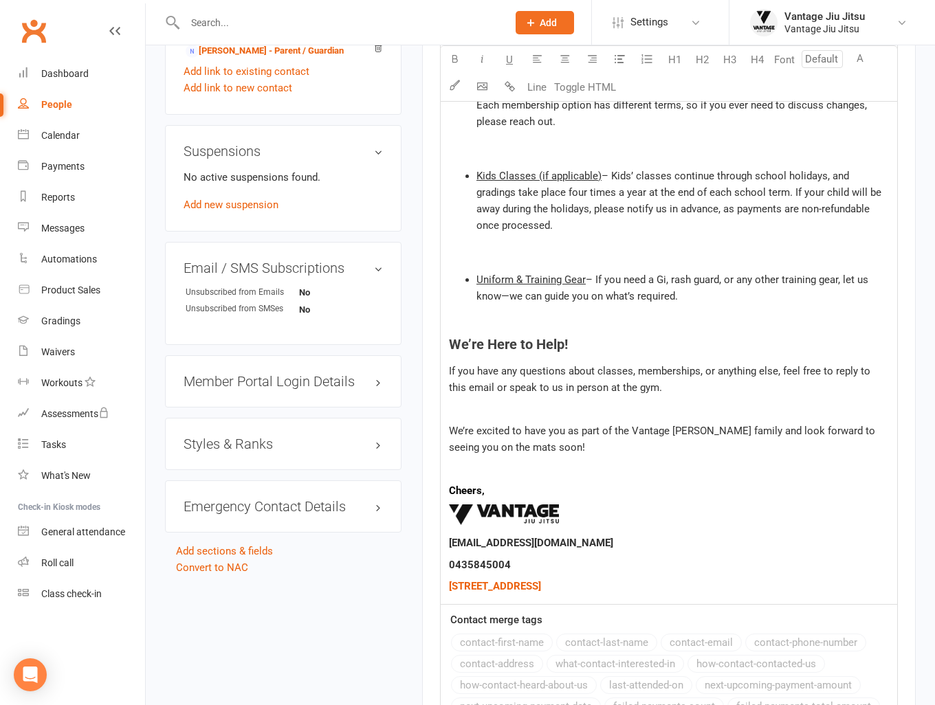
scroll to position [1034, 0]
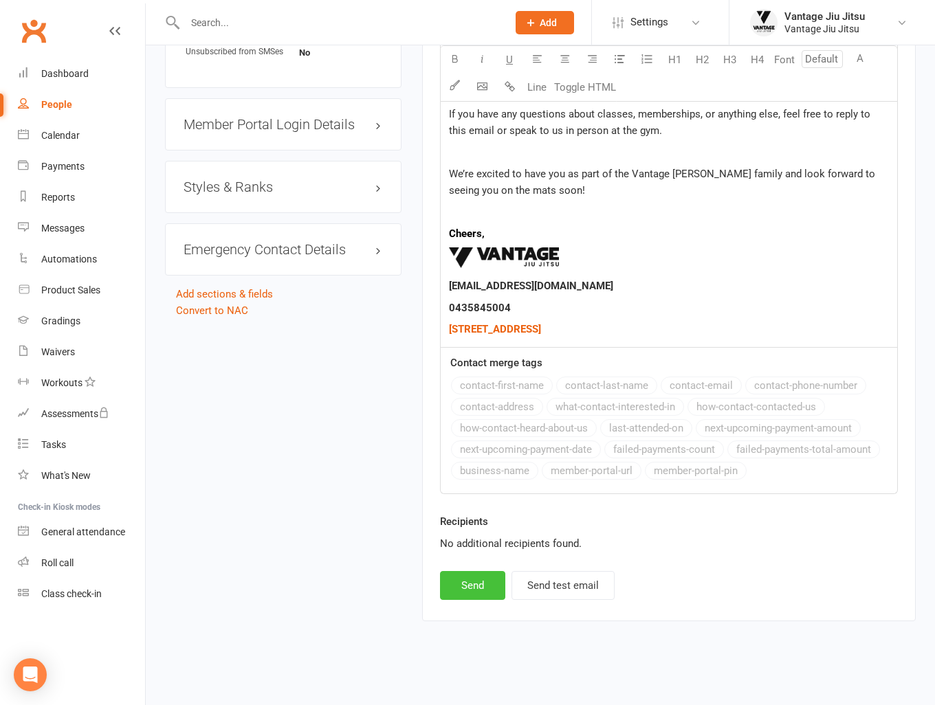
click at [482, 586] on button "Send" at bounding box center [472, 585] width 65 height 29
select select
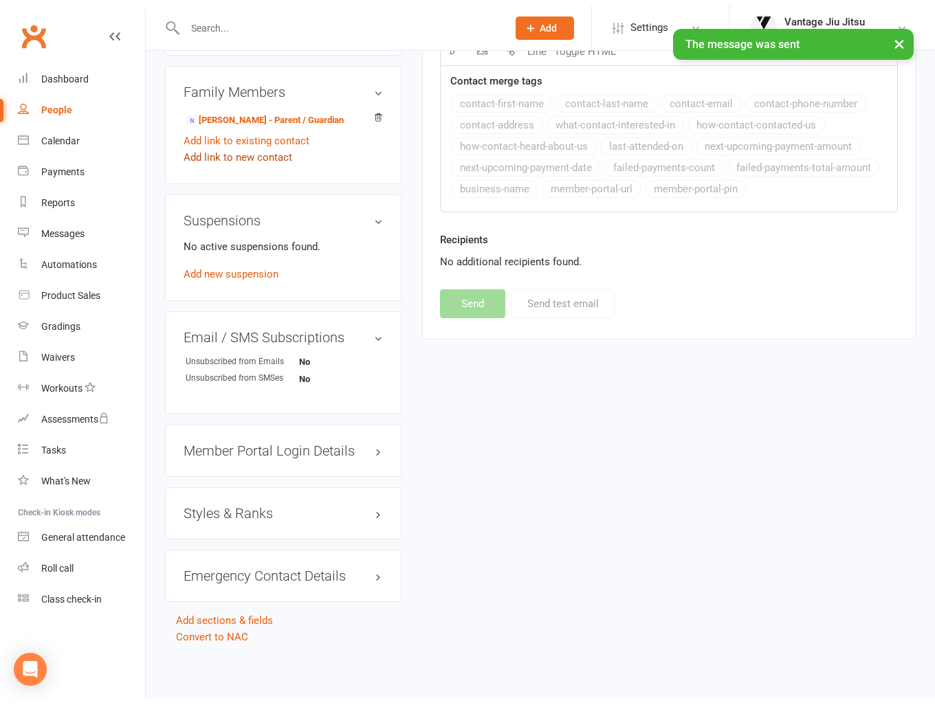
scroll to position [707, 0]
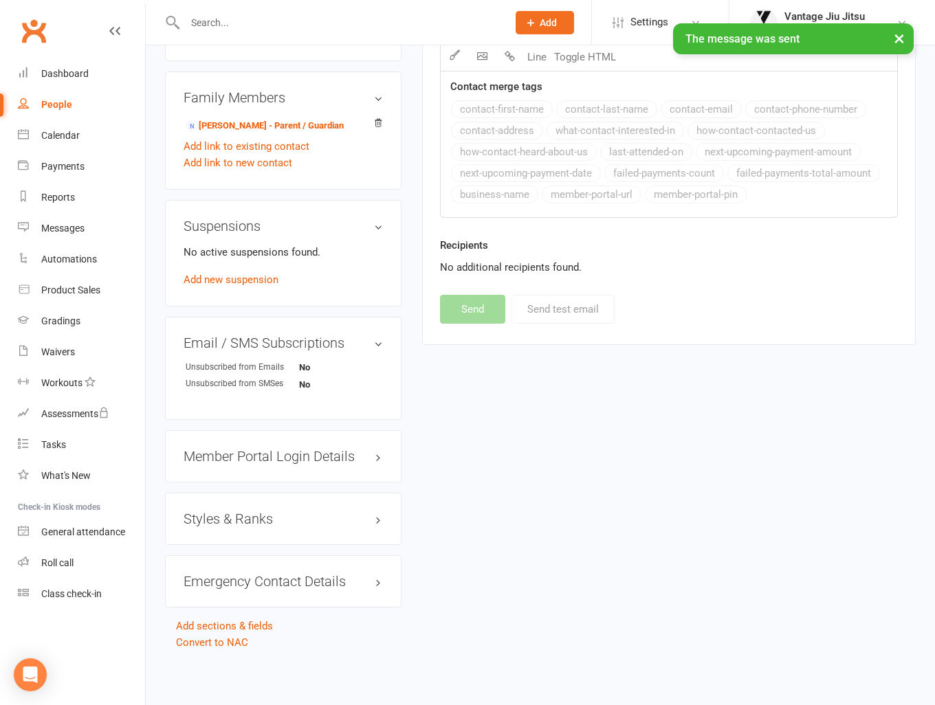
click at [206, 522] on h3 "Styles & Ranks" at bounding box center [283, 518] width 199 height 15
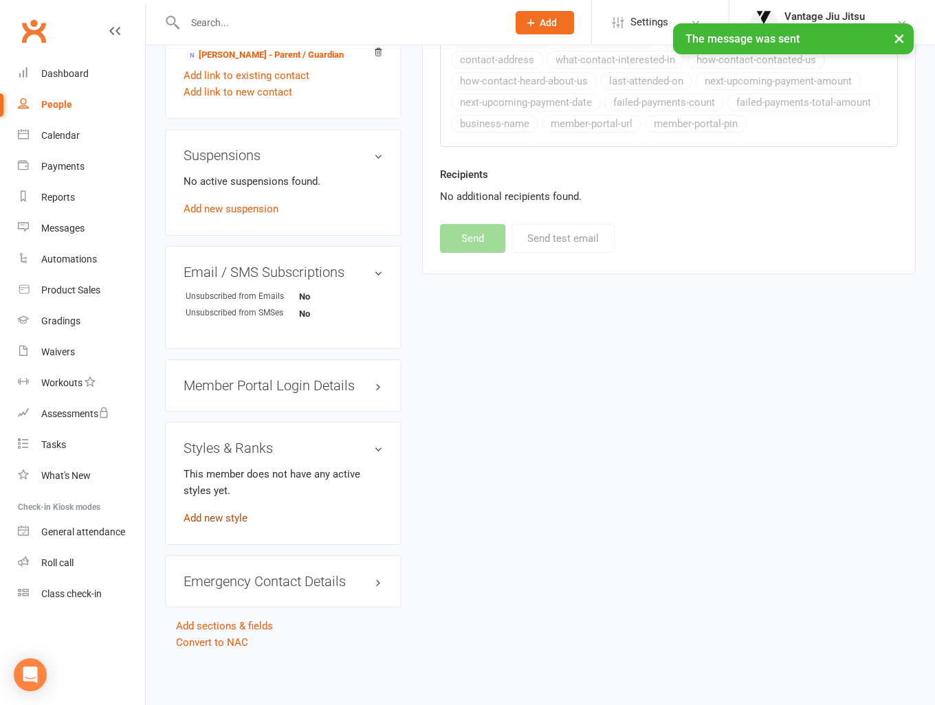
click at [234, 518] on link "Add new style" at bounding box center [216, 518] width 64 height 12
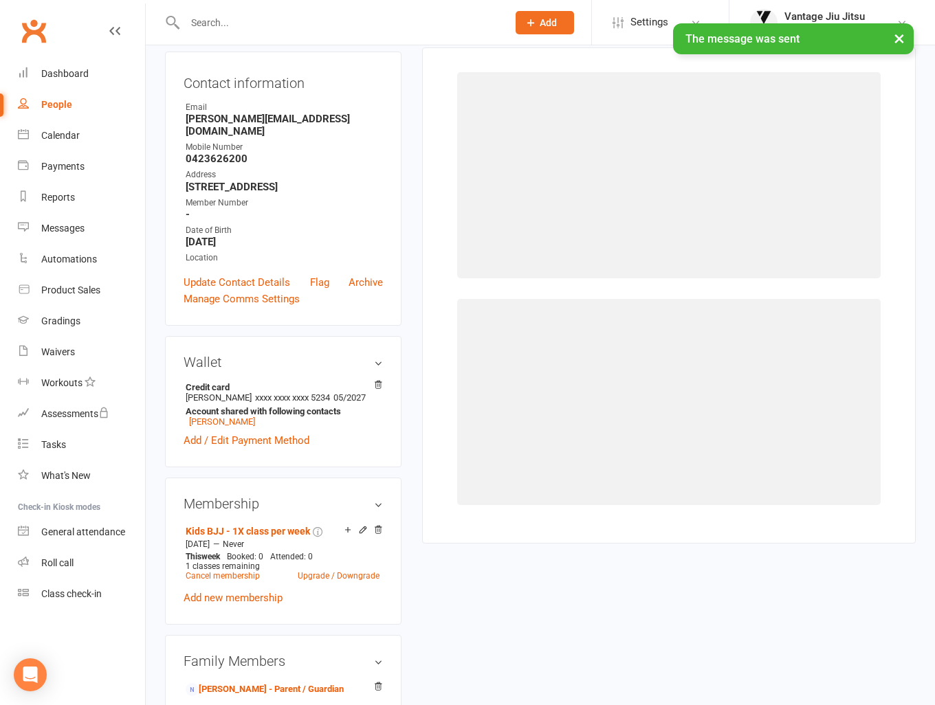
scroll to position [118, 0]
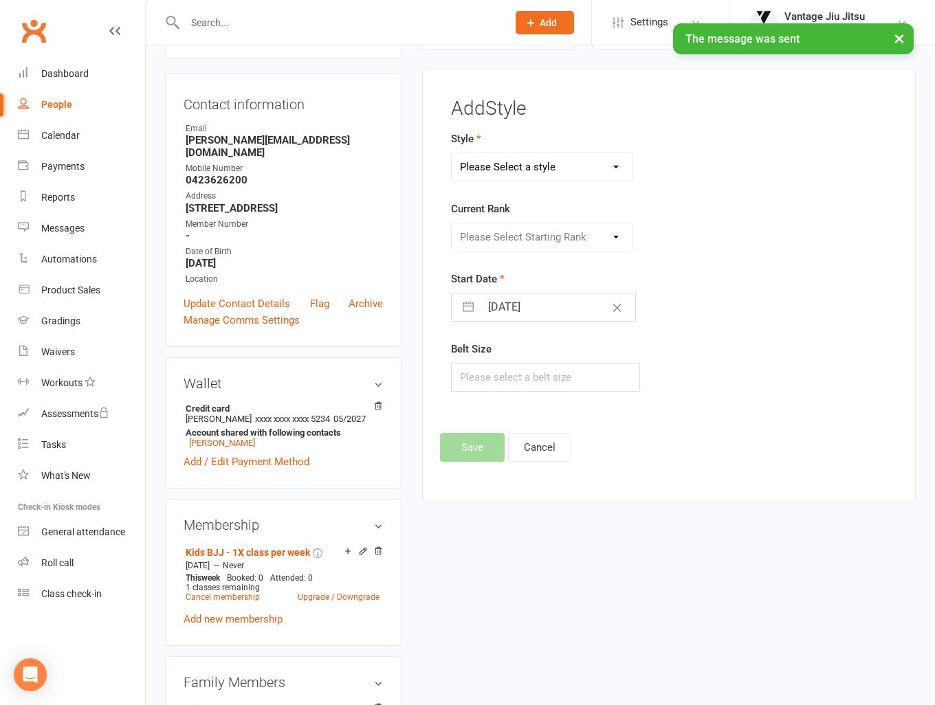
click at [557, 166] on select "Please Select a style Adult BJJ Kids BJJ" at bounding box center [542, 166] width 181 height 27
select select "1497"
click at [452, 153] on select "Please Select a style Adult BJJ Kids BJJ" at bounding box center [542, 166] width 181 height 27
click at [497, 241] on select "Please Select Starting Rank White White 1st White 2nd White 3rd White 4th White…" at bounding box center [542, 236] width 181 height 27
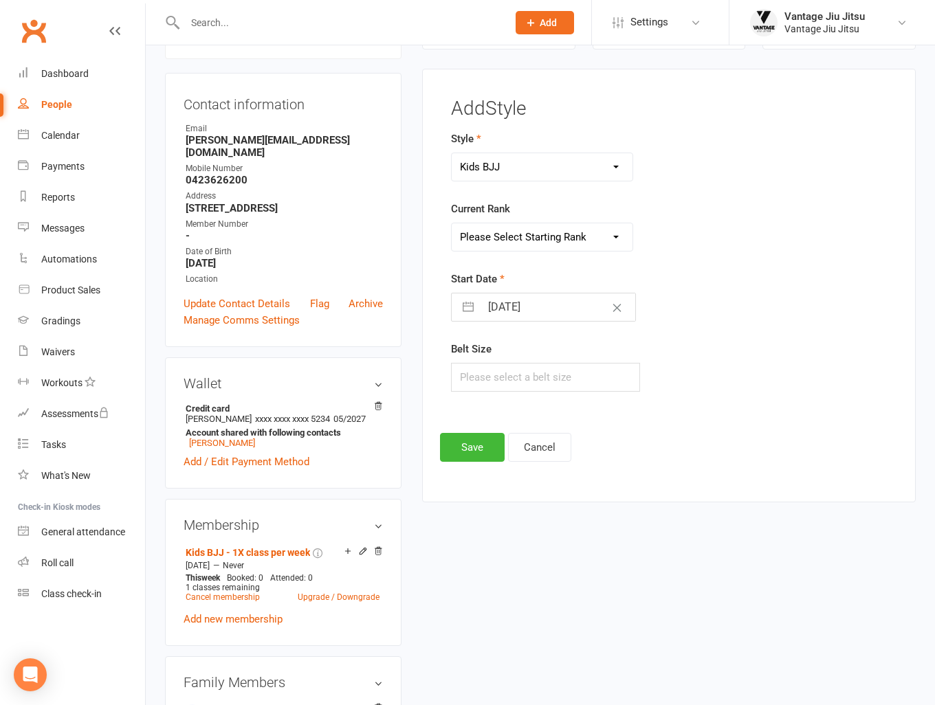
select select "14565"
click at [452, 223] on select "Please Select Starting Rank White White 1st White 2nd White 3rd White 4th White…" at bounding box center [542, 236] width 181 height 27
click at [472, 447] on button "Save" at bounding box center [472, 447] width 65 height 29
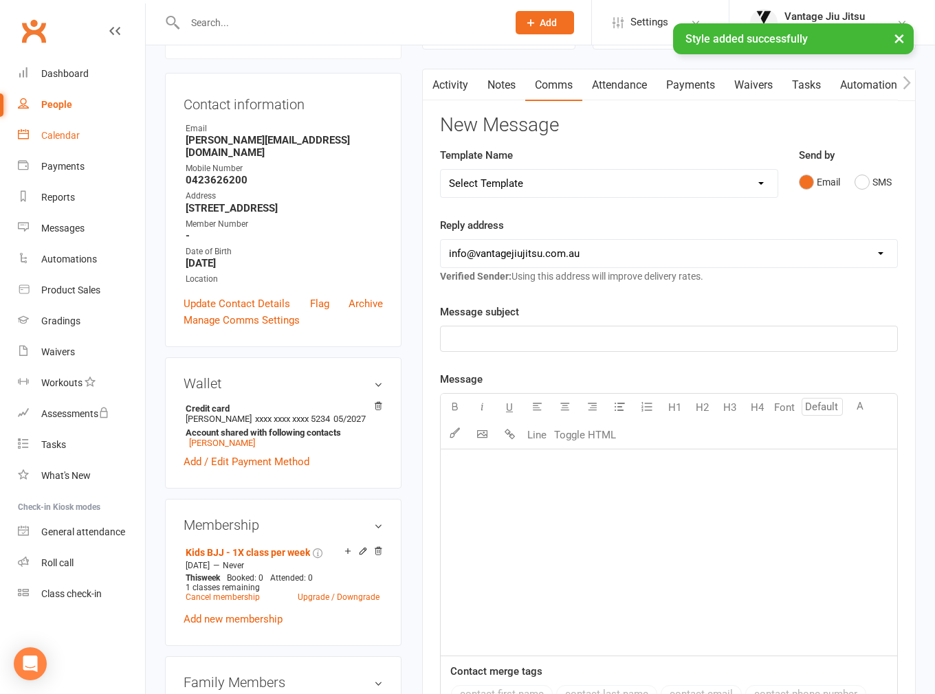
click at [66, 133] on div "Calendar" at bounding box center [60, 135] width 38 height 11
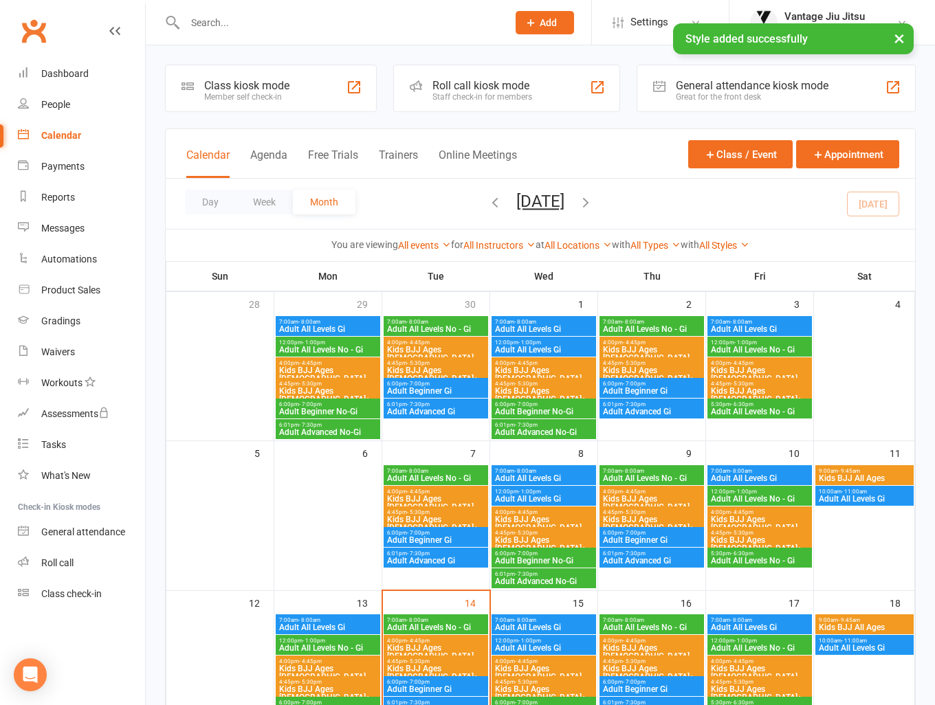
click at [882, 628] on span "Kids BJJ All Ages" at bounding box center [864, 627] width 93 height 8
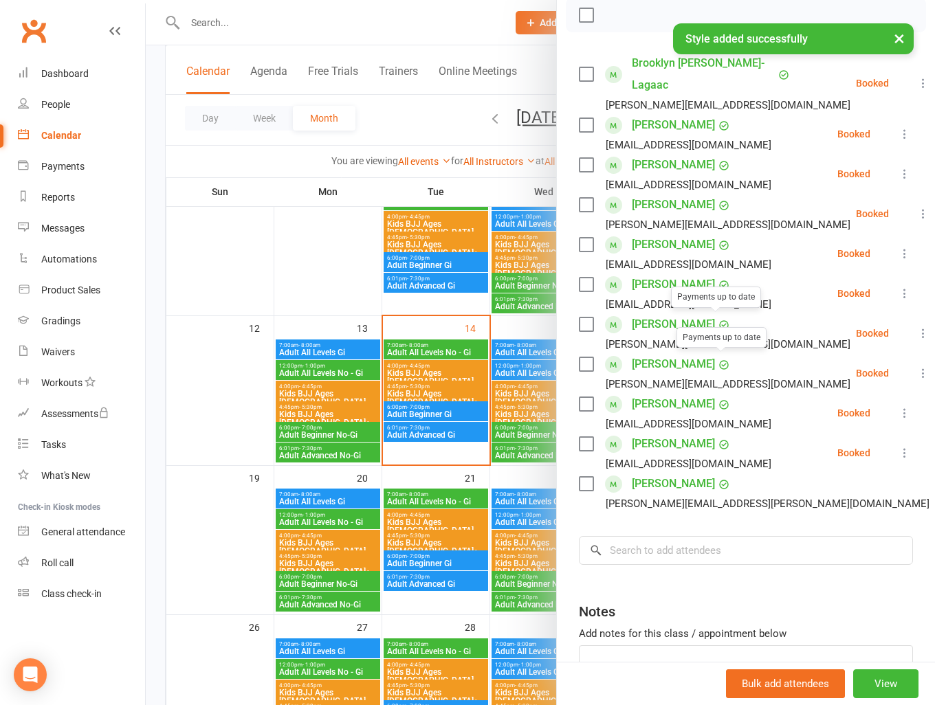
scroll to position [206, 0]
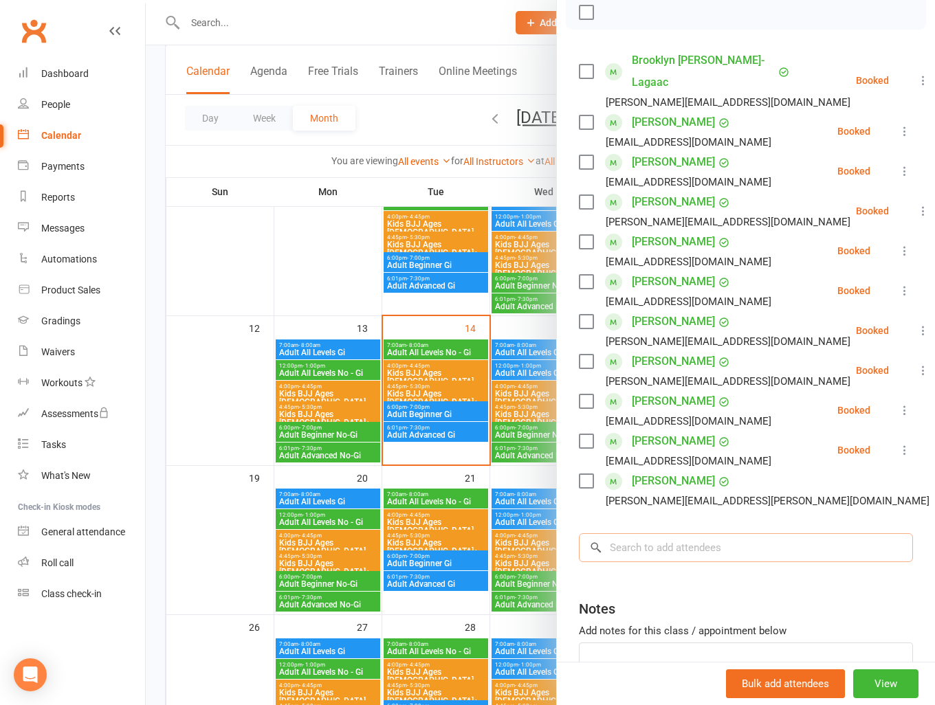
click at [696, 543] on input "search" at bounding box center [746, 547] width 334 height 29
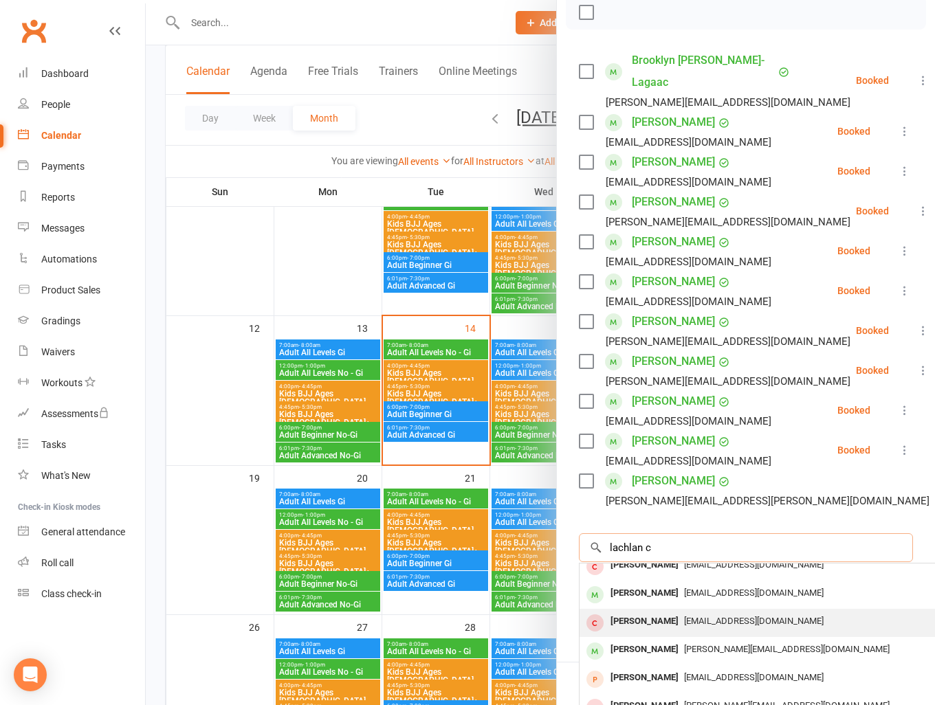
scroll to position [75, 0]
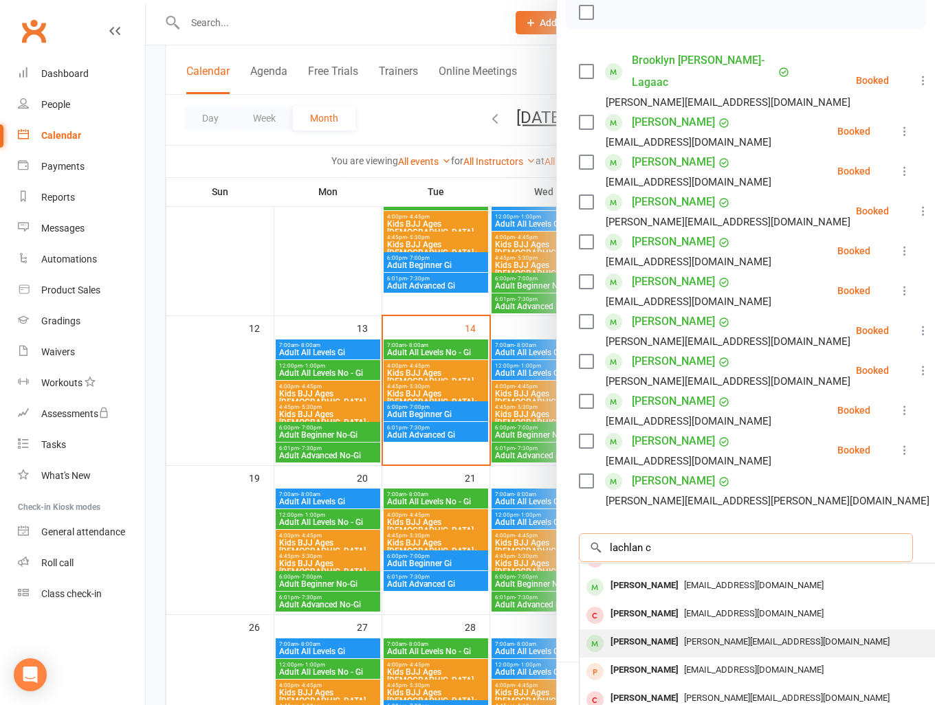
type input "lachlan c"
click at [715, 639] on span "Amanda_mckeith@hotmail.com" at bounding box center [787, 641] width 206 height 10
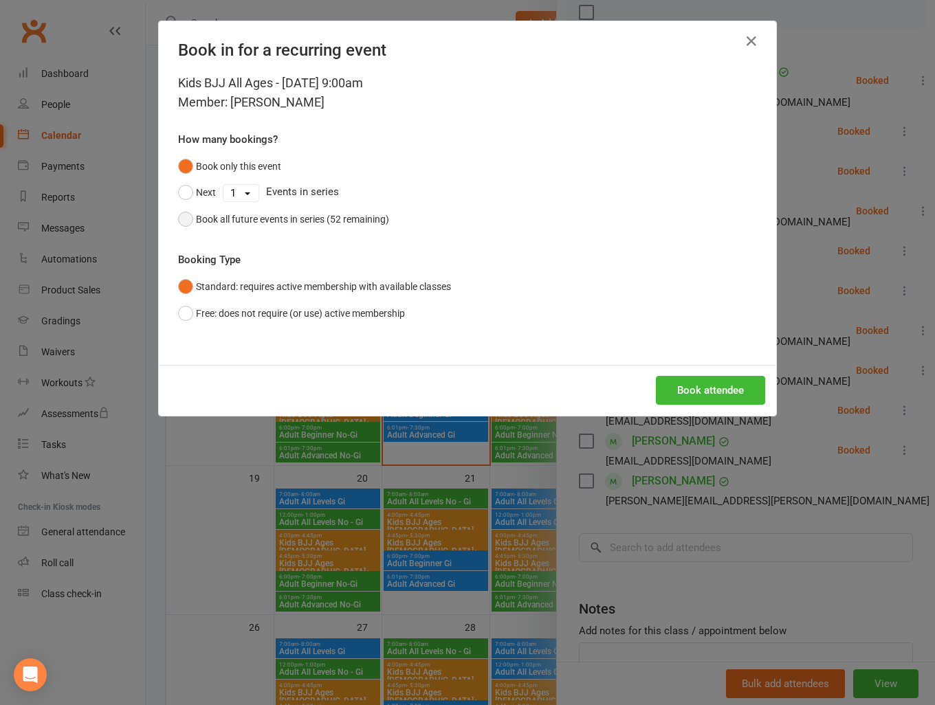
click at [178, 221] on button "Book all future events in series (52 remaining)" at bounding box center [283, 219] width 211 height 26
click at [720, 389] on button "Book attendee" at bounding box center [710, 390] width 109 height 29
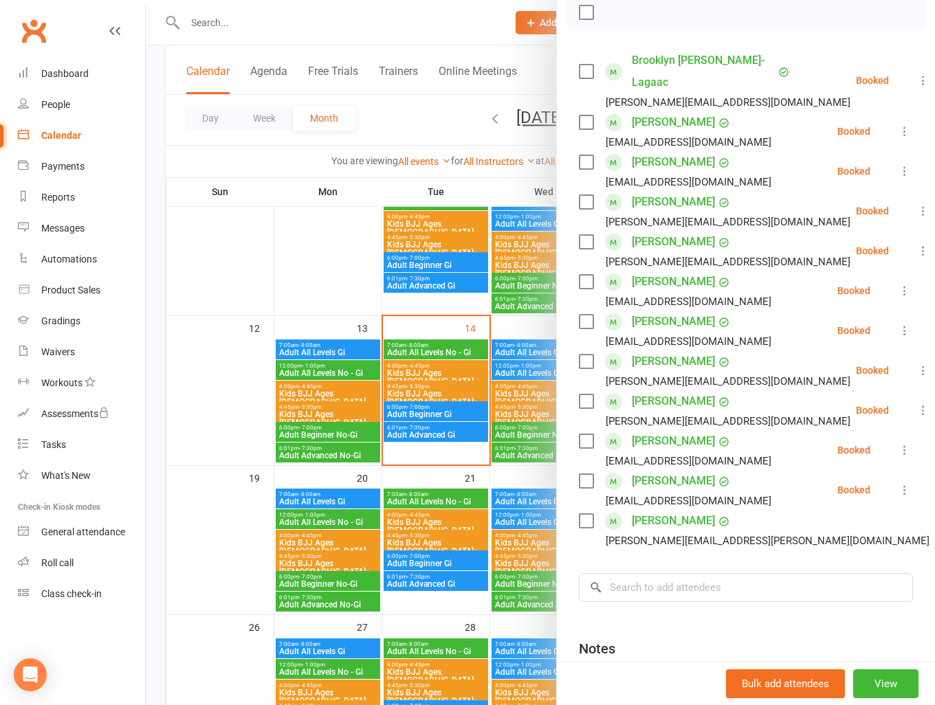
click at [23, 39] on link "Clubworx" at bounding box center [33, 31] width 34 height 34
